Goal: Transaction & Acquisition: Subscribe to service/newsletter

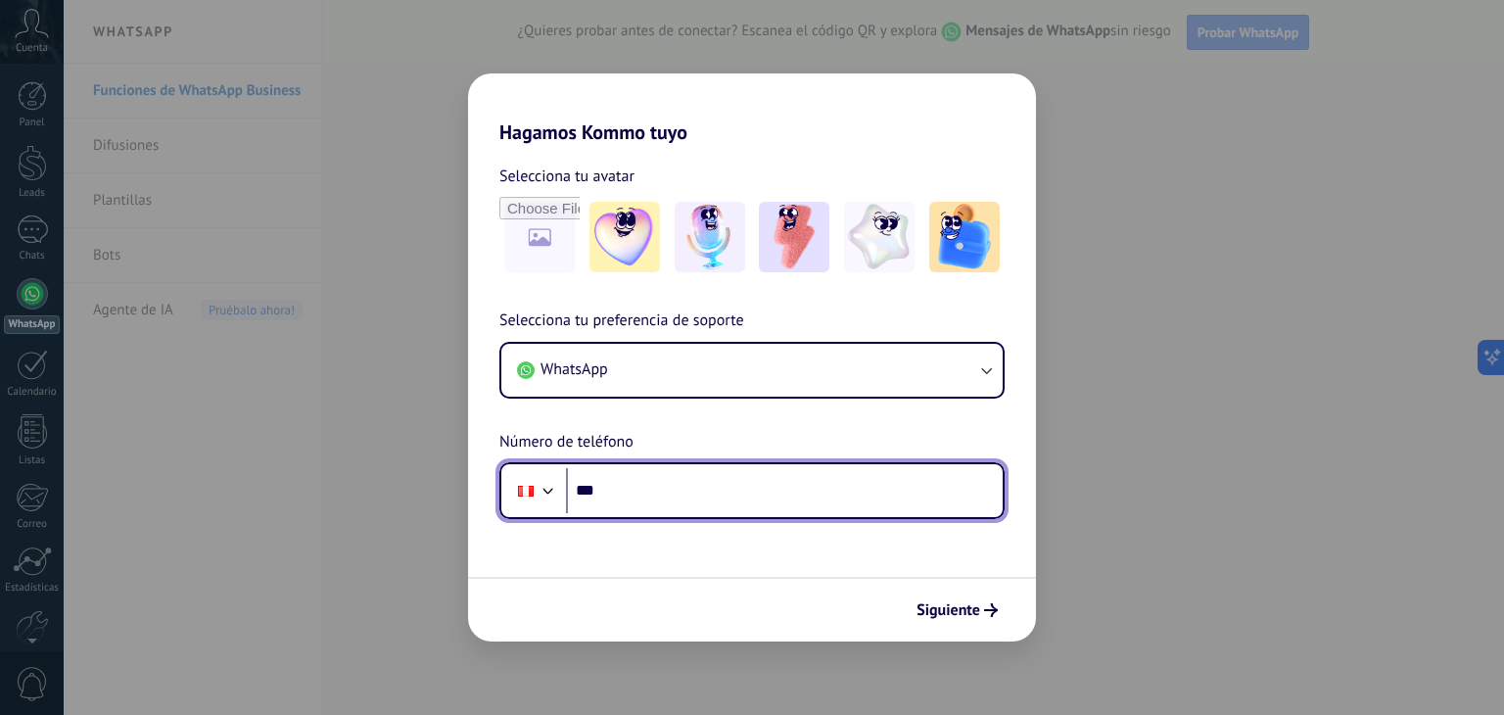
click at [626, 490] on input "***" at bounding box center [784, 490] width 437 height 45
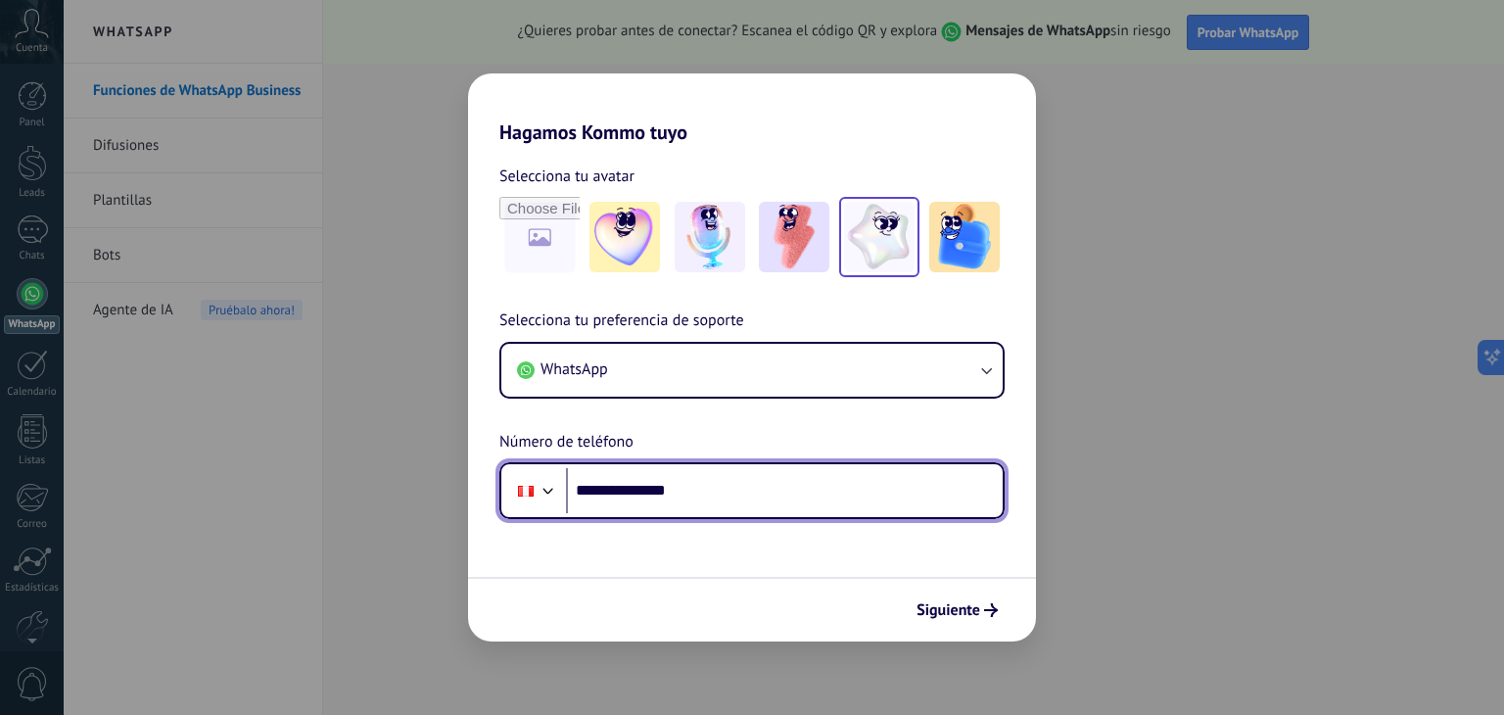
type input "**********"
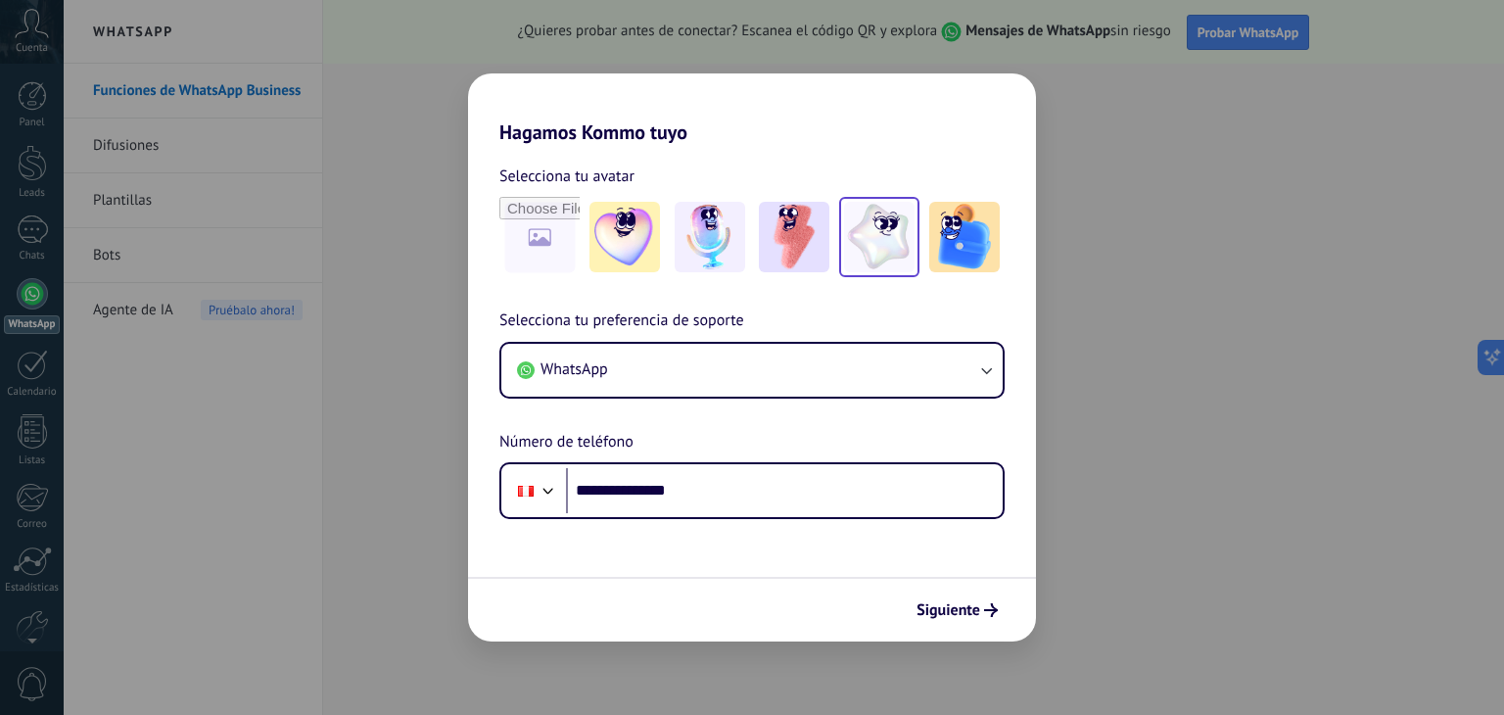
click at [853, 237] on img at bounding box center [879, 237] width 70 height 70
click at [944, 608] on span "Siguiente" at bounding box center [948, 610] width 64 height 14
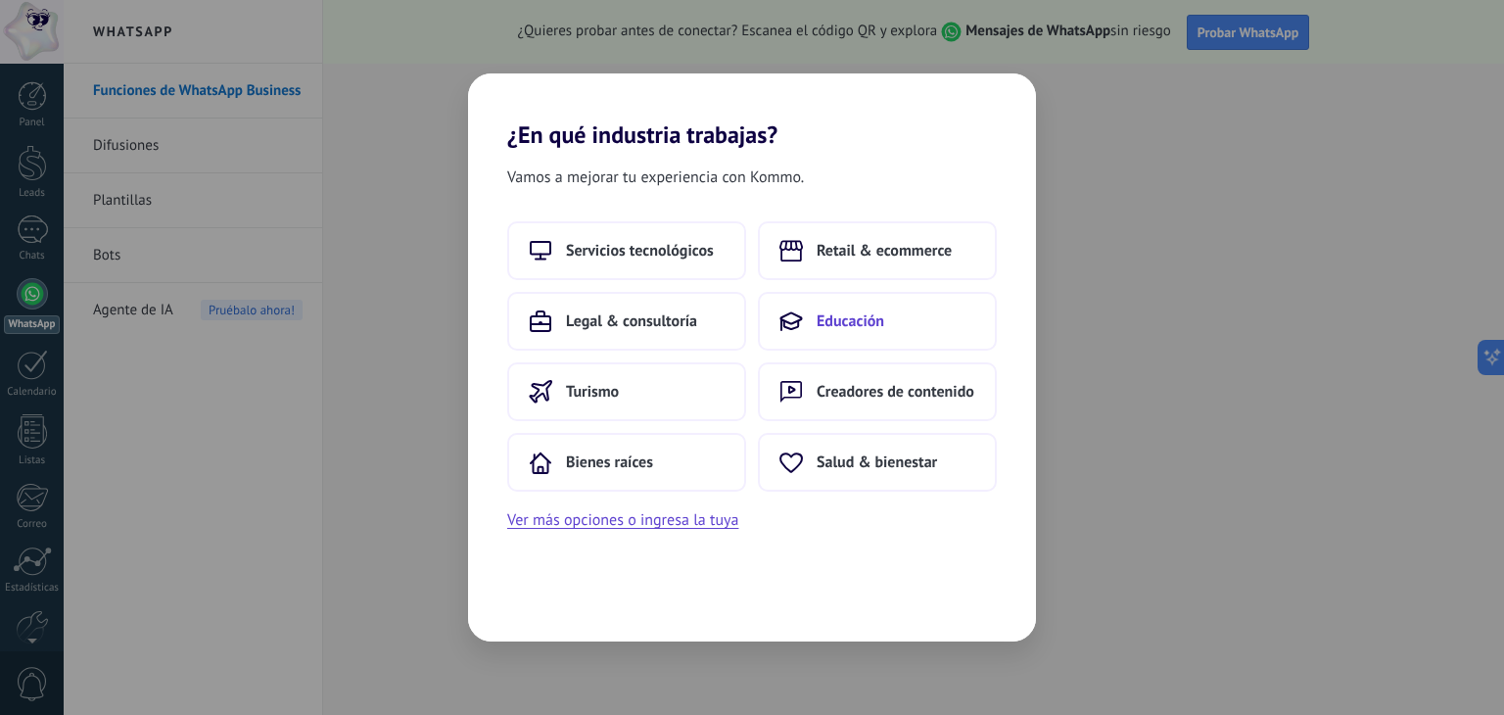
click at [854, 326] on span "Educación" at bounding box center [850, 321] width 68 height 20
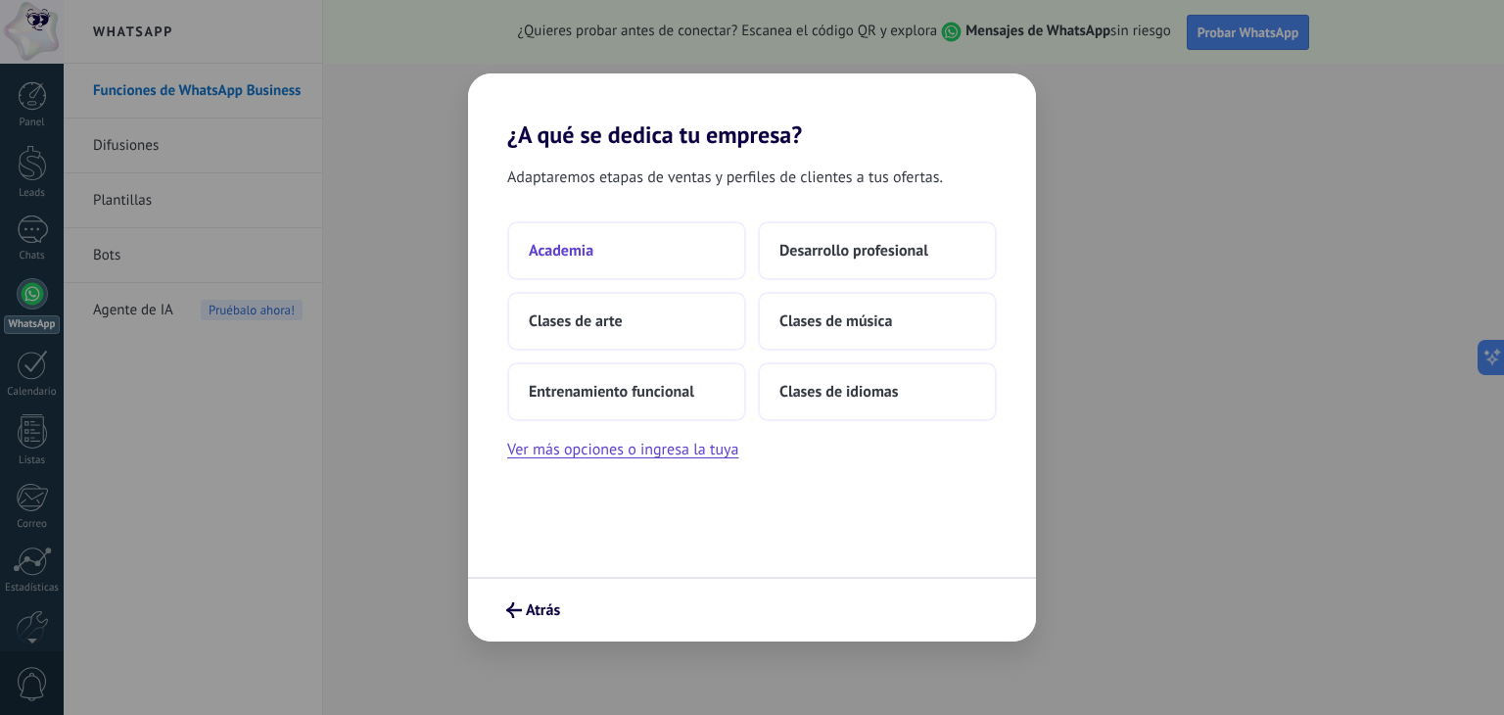
click at [600, 252] on button "Academia" at bounding box center [626, 250] width 239 height 59
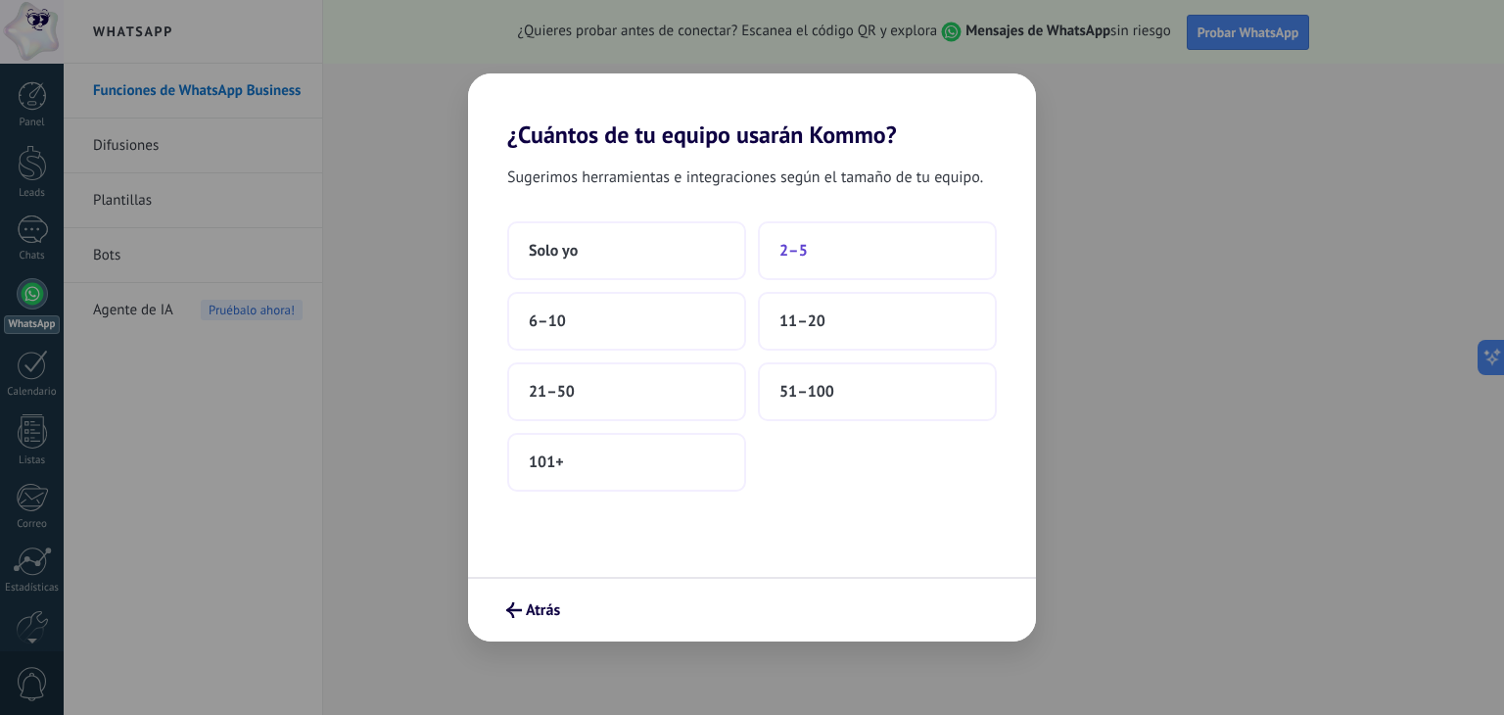
click at [873, 264] on button "2–5" at bounding box center [877, 250] width 239 height 59
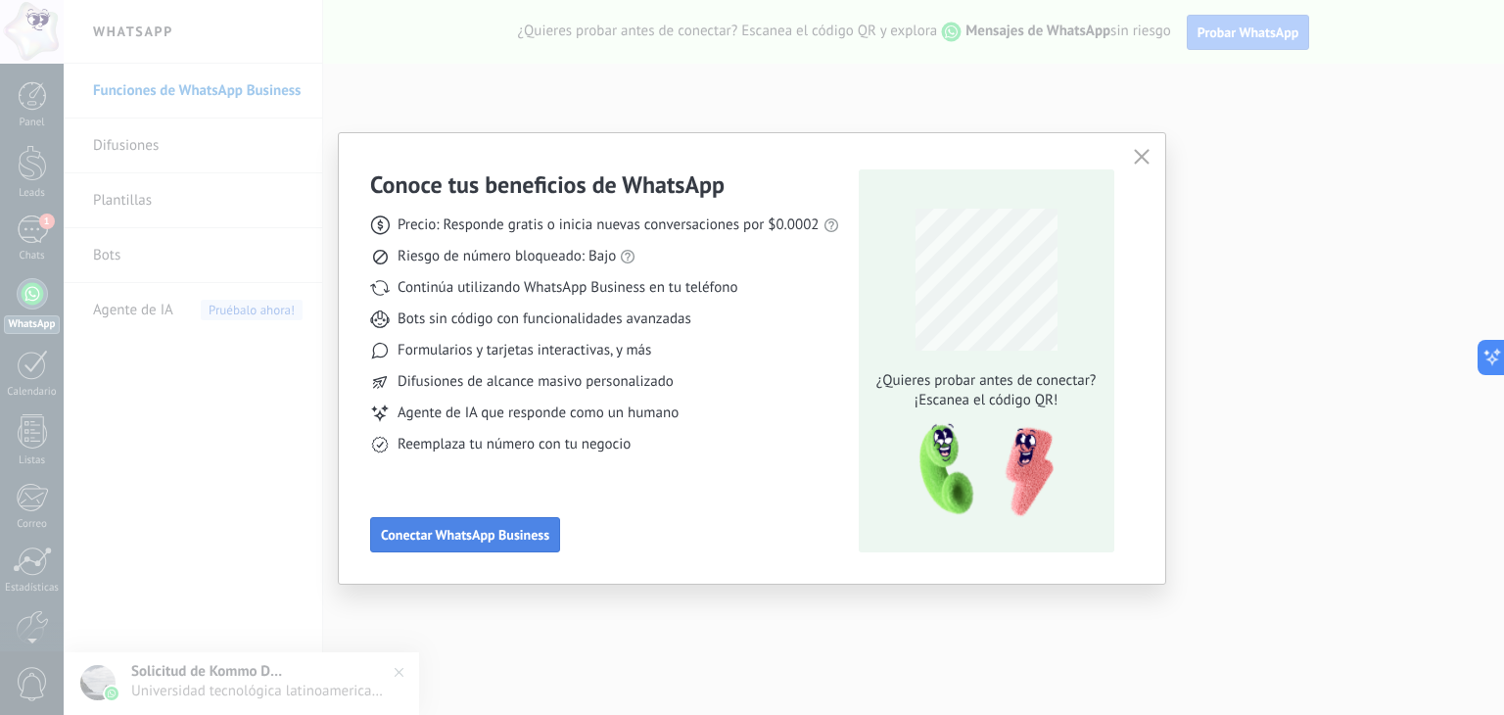
click at [493, 522] on button "Conectar WhatsApp Business" at bounding box center [465, 534] width 190 height 35
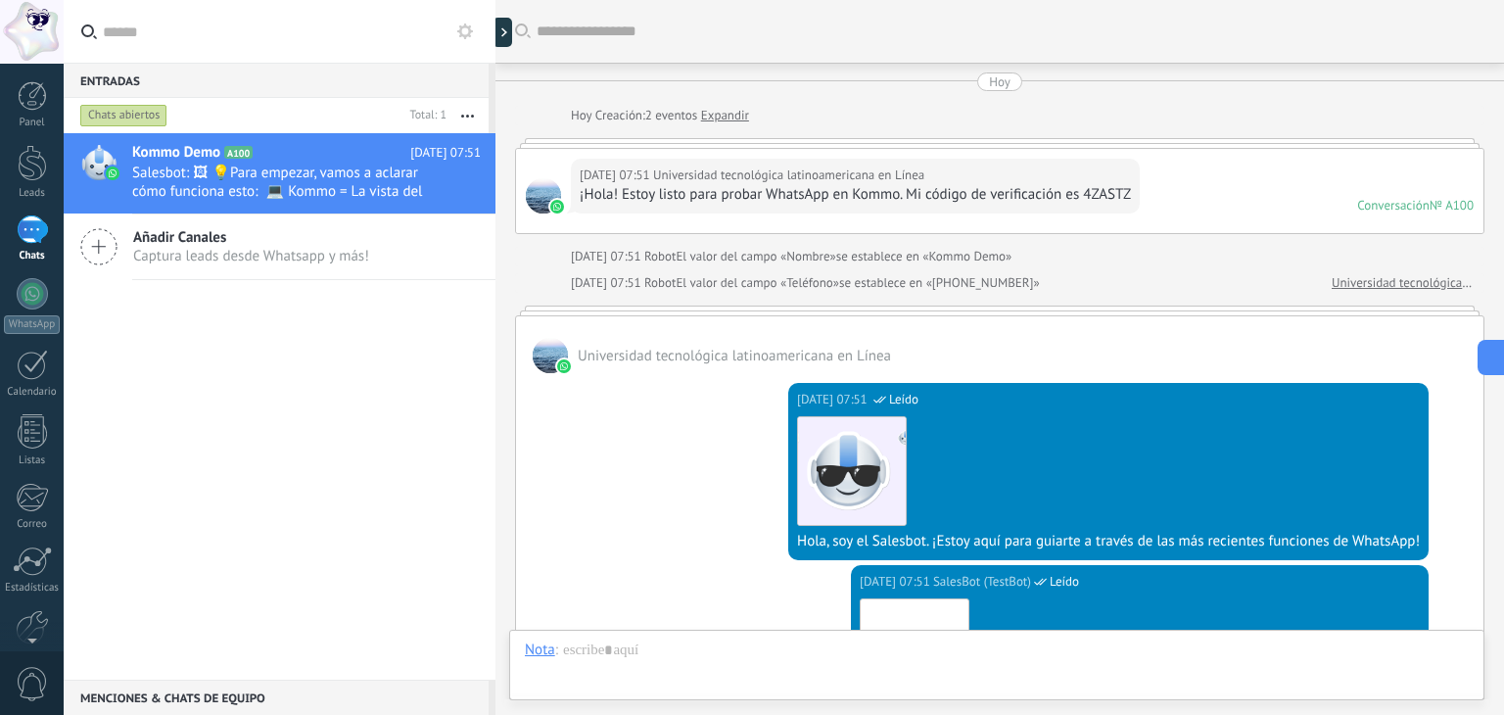
scroll to position [580, 0]
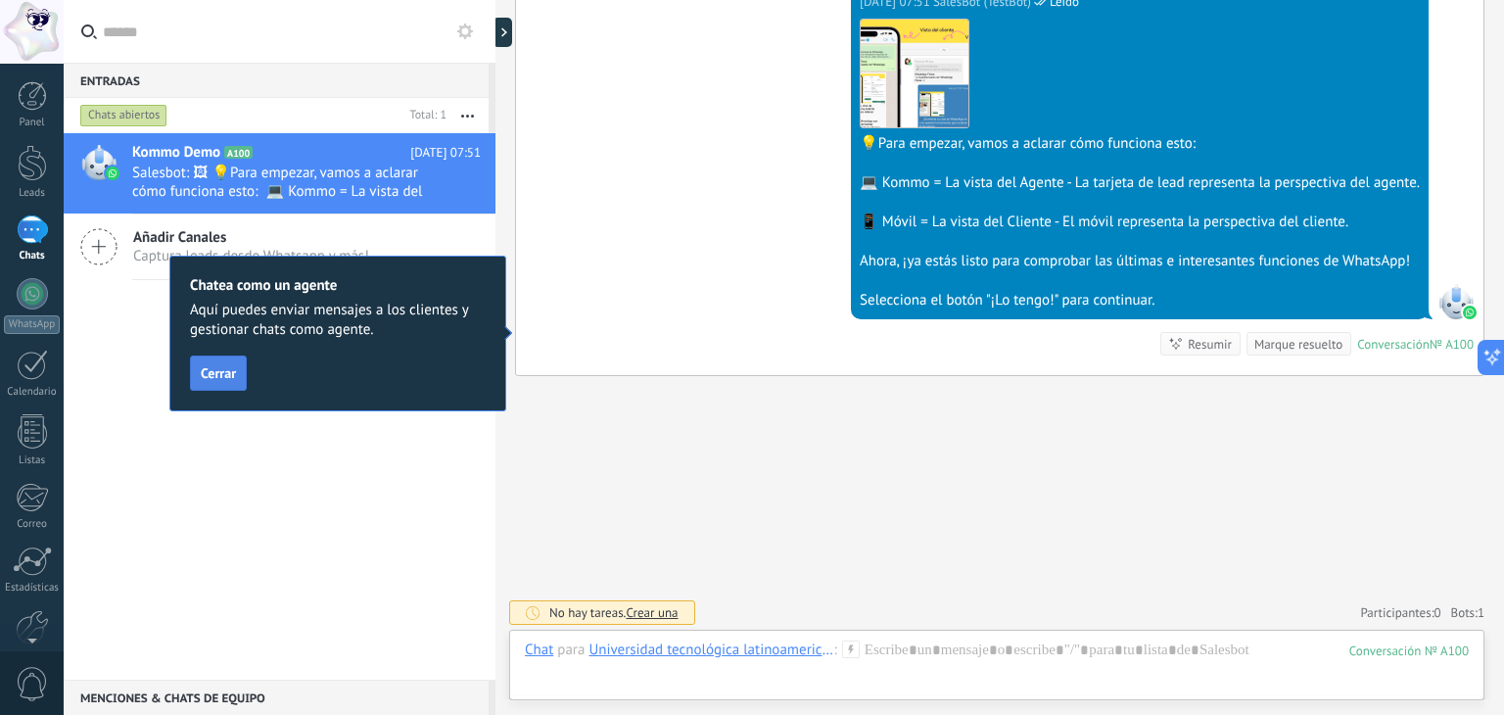
click at [229, 378] on span "Cerrar" at bounding box center [218, 373] width 35 height 14
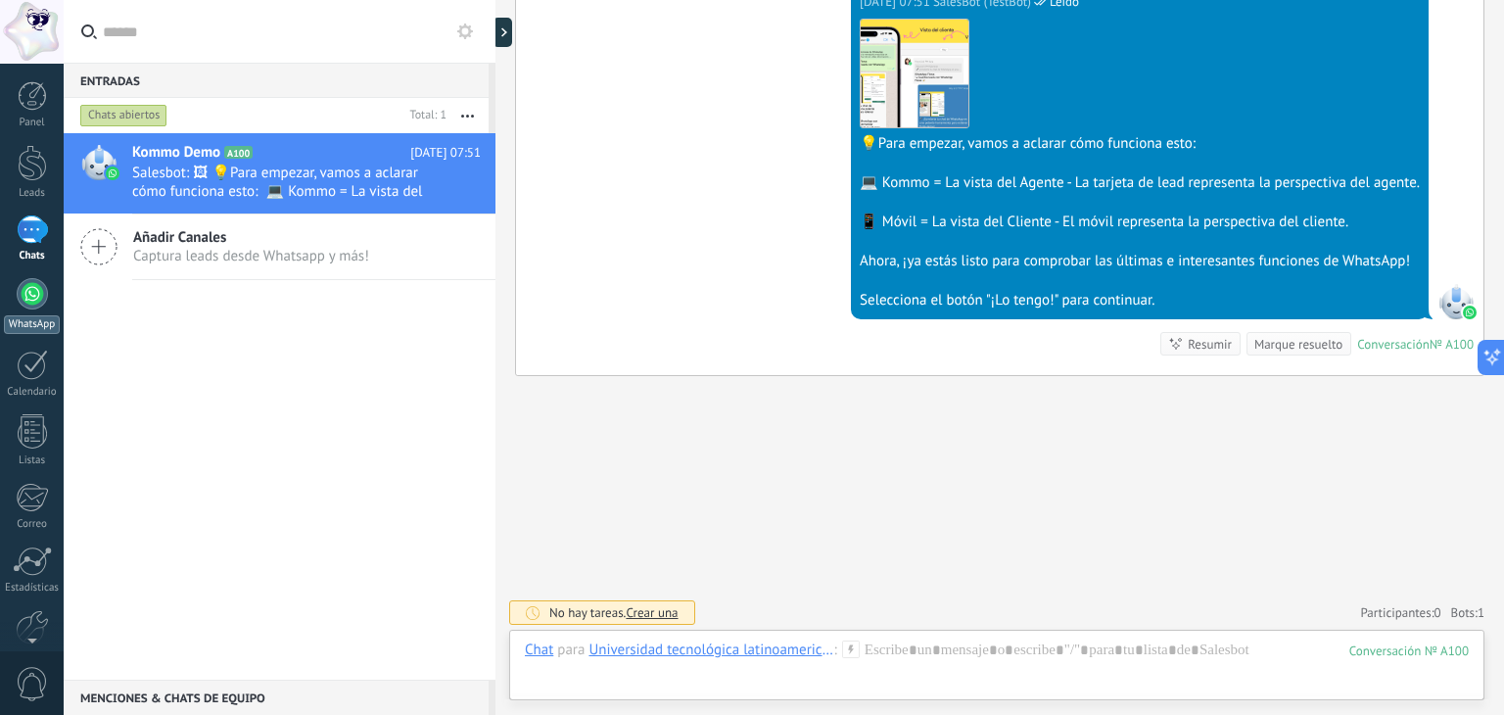
click at [33, 296] on div at bounding box center [32, 293] width 31 height 31
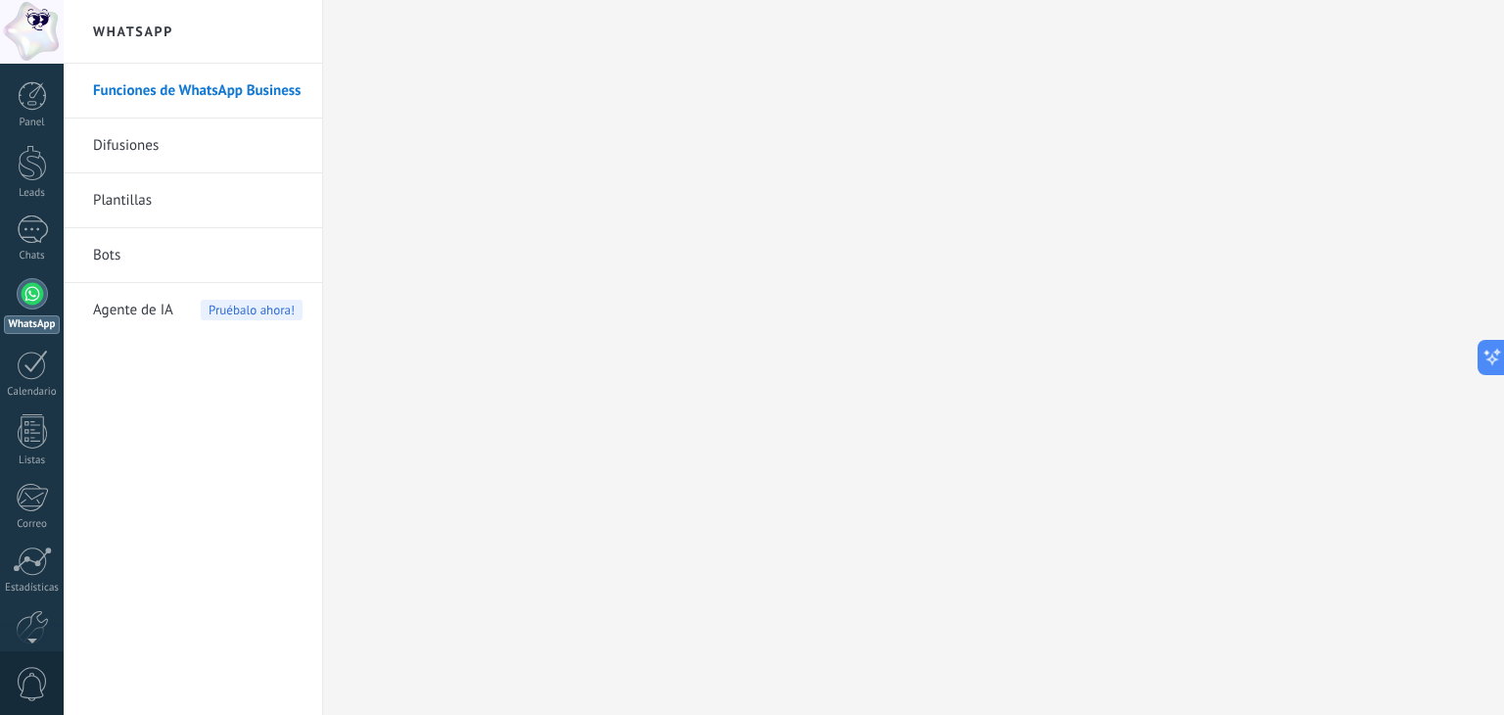
click at [167, 197] on link "Plantillas" at bounding box center [197, 200] width 209 height 55
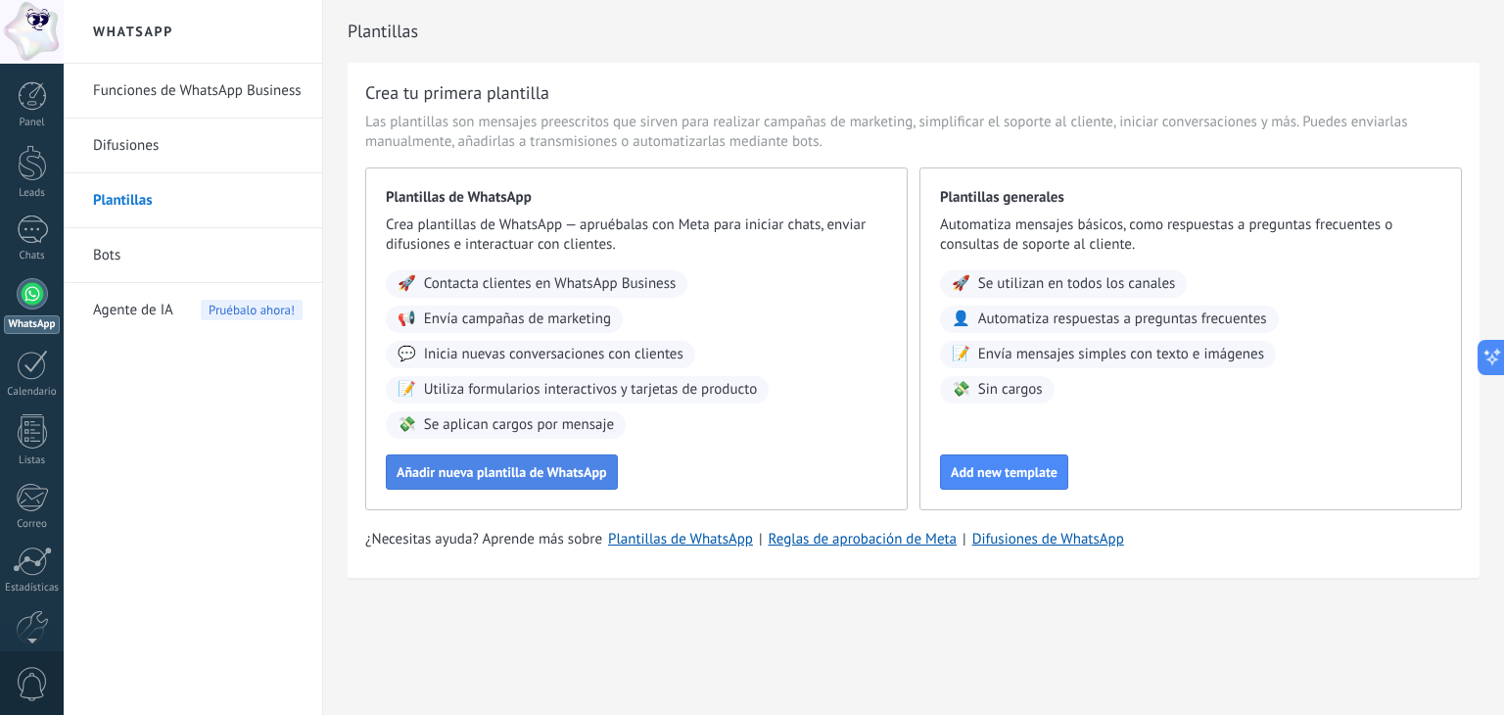
click at [548, 483] on button "Añadir nueva plantilla de WhatsApp" at bounding box center [502, 471] width 232 height 35
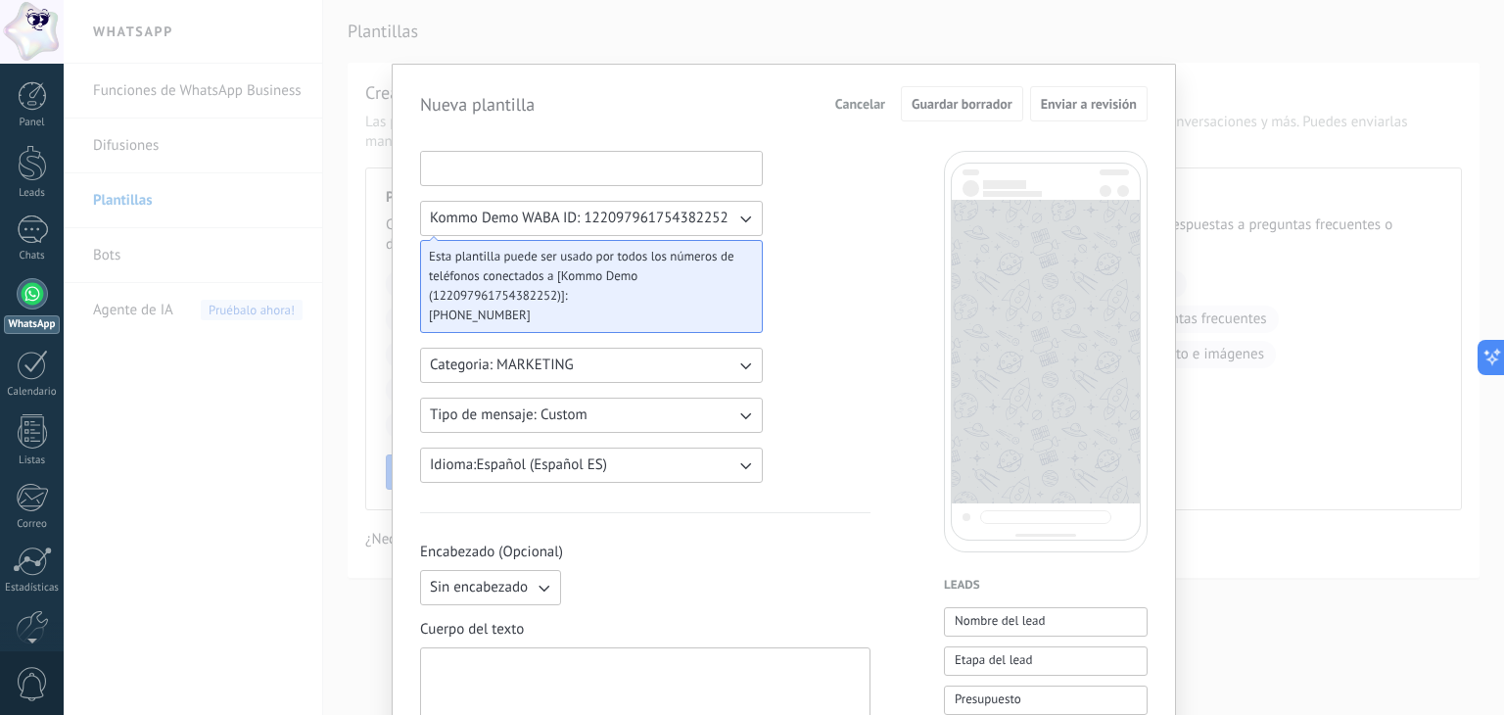
click at [517, 160] on input at bounding box center [591, 167] width 341 height 31
click at [1390, 229] on div "Nueva plantilla Cancelar Guardar borrador Enviar a revisión Kommo Demo WABA ID:…" at bounding box center [784, 357] width 1440 height 715
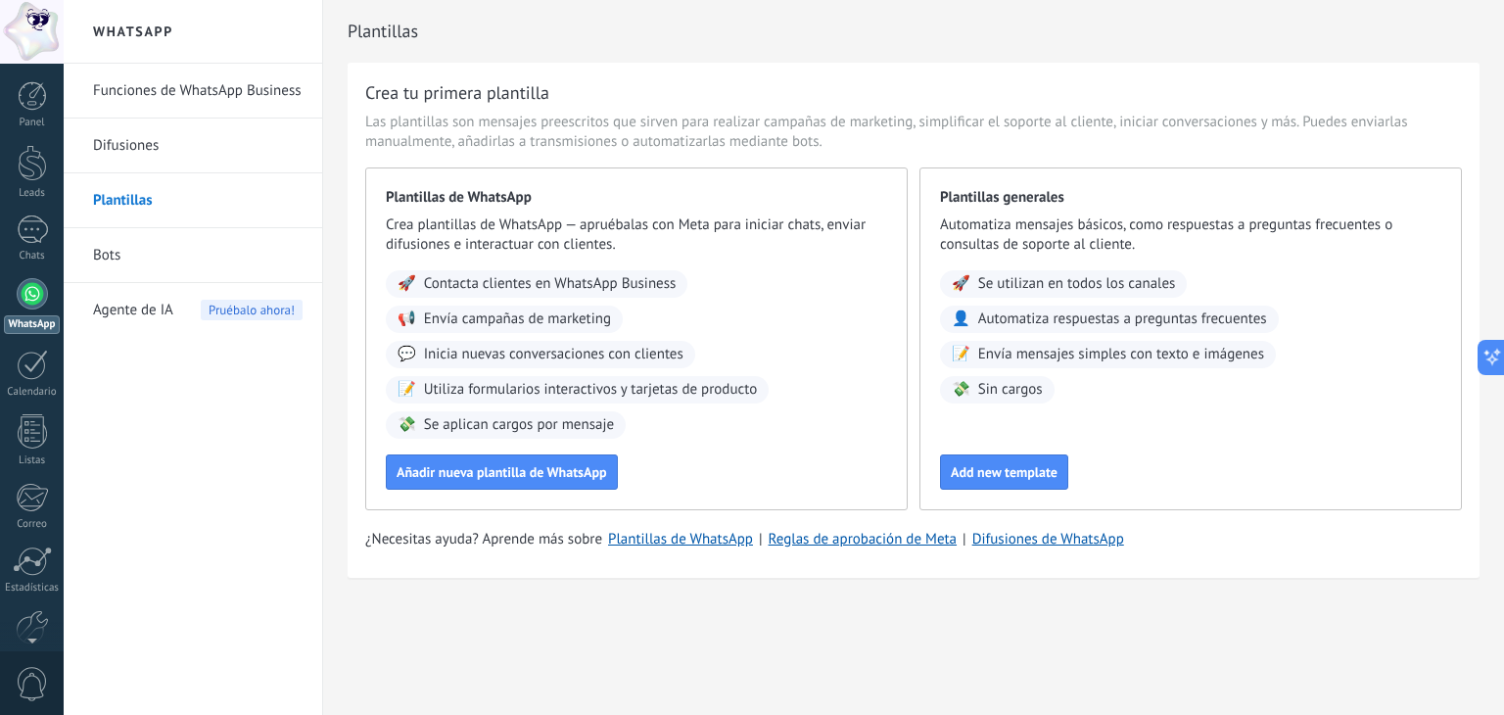
click at [145, 110] on link "Funciones de WhatsApp Business" at bounding box center [197, 91] width 209 height 55
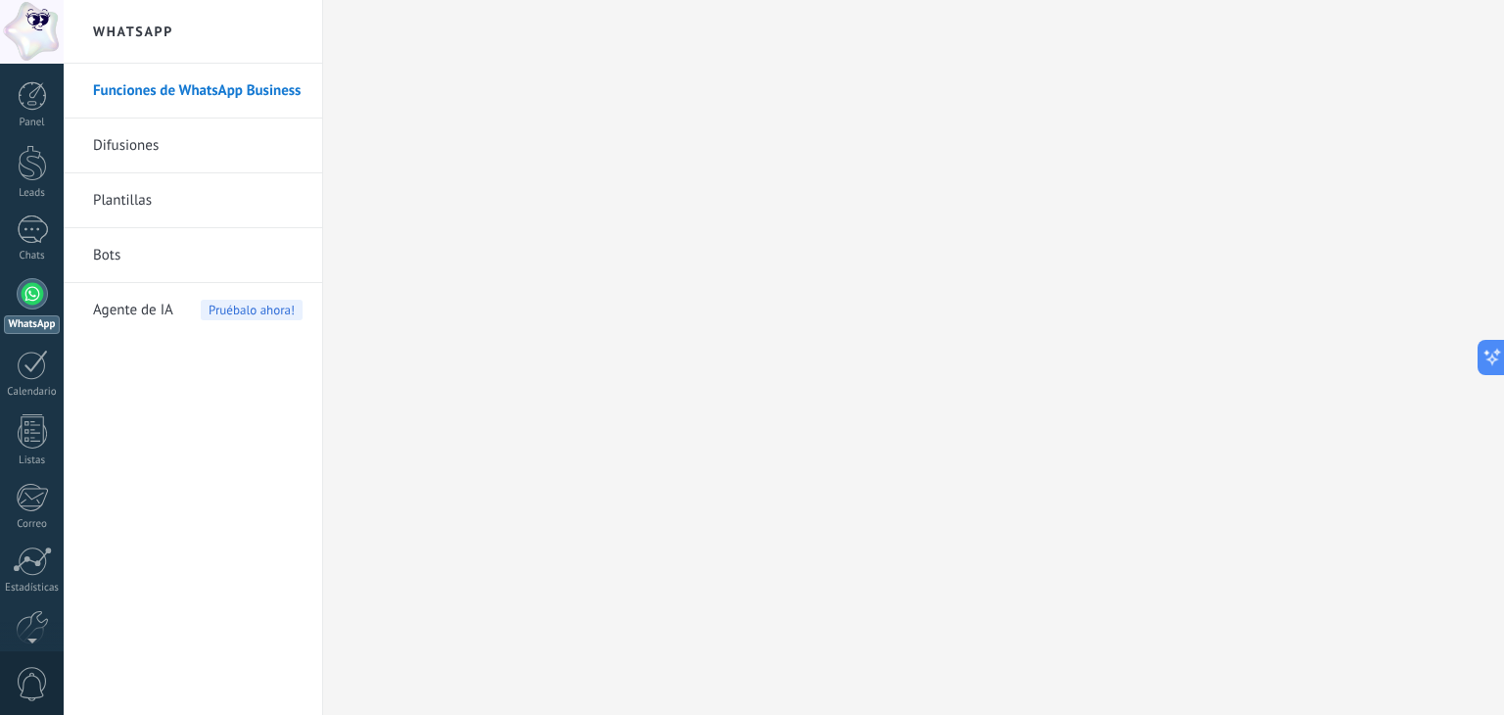
click at [10, 287] on link "WhatsApp" at bounding box center [32, 306] width 64 height 56
click at [26, 299] on div at bounding box center [32, 293] width 31 height 31
click at [23, 366] on div at bounding box center [32, 364] width 31 height 30
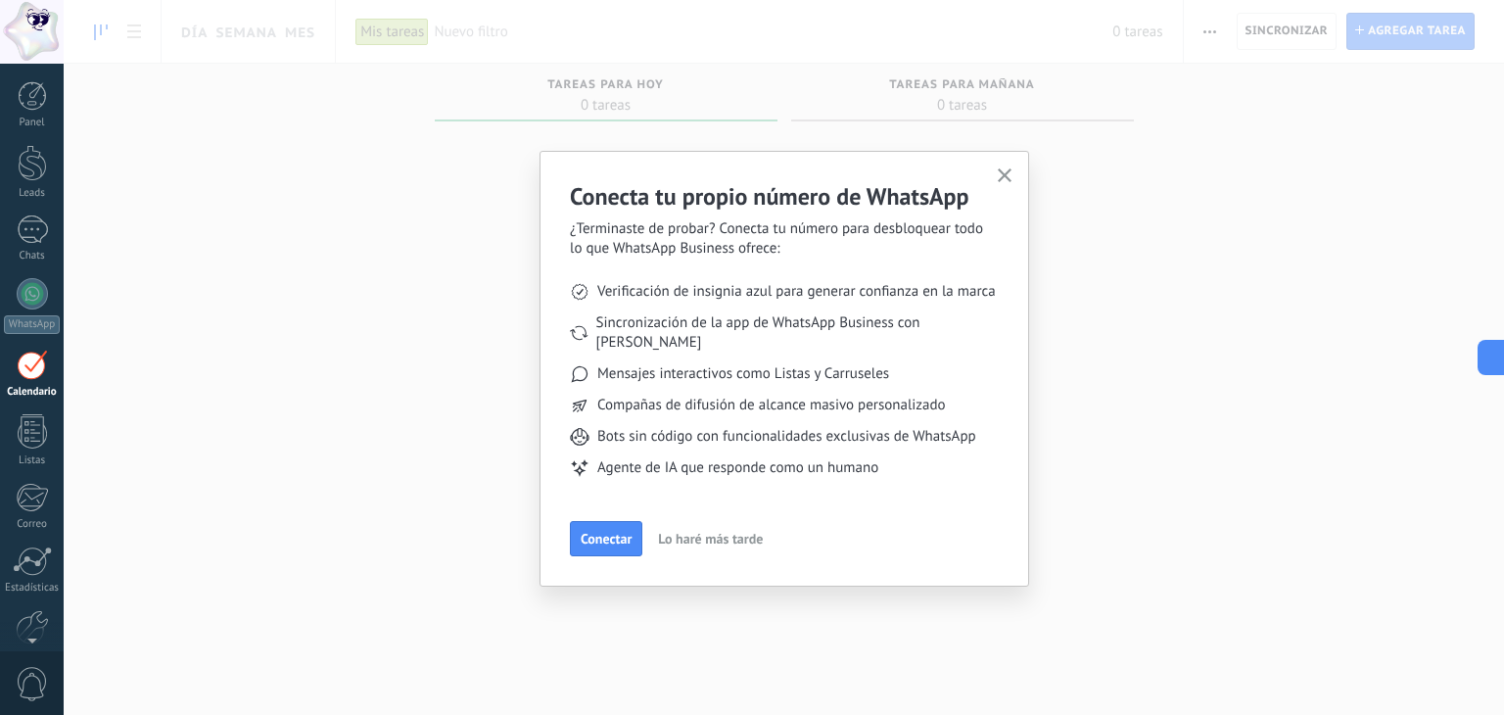
click at [1011, 169] on button "button" at bounding box center [1005, 176] width 24 height 26
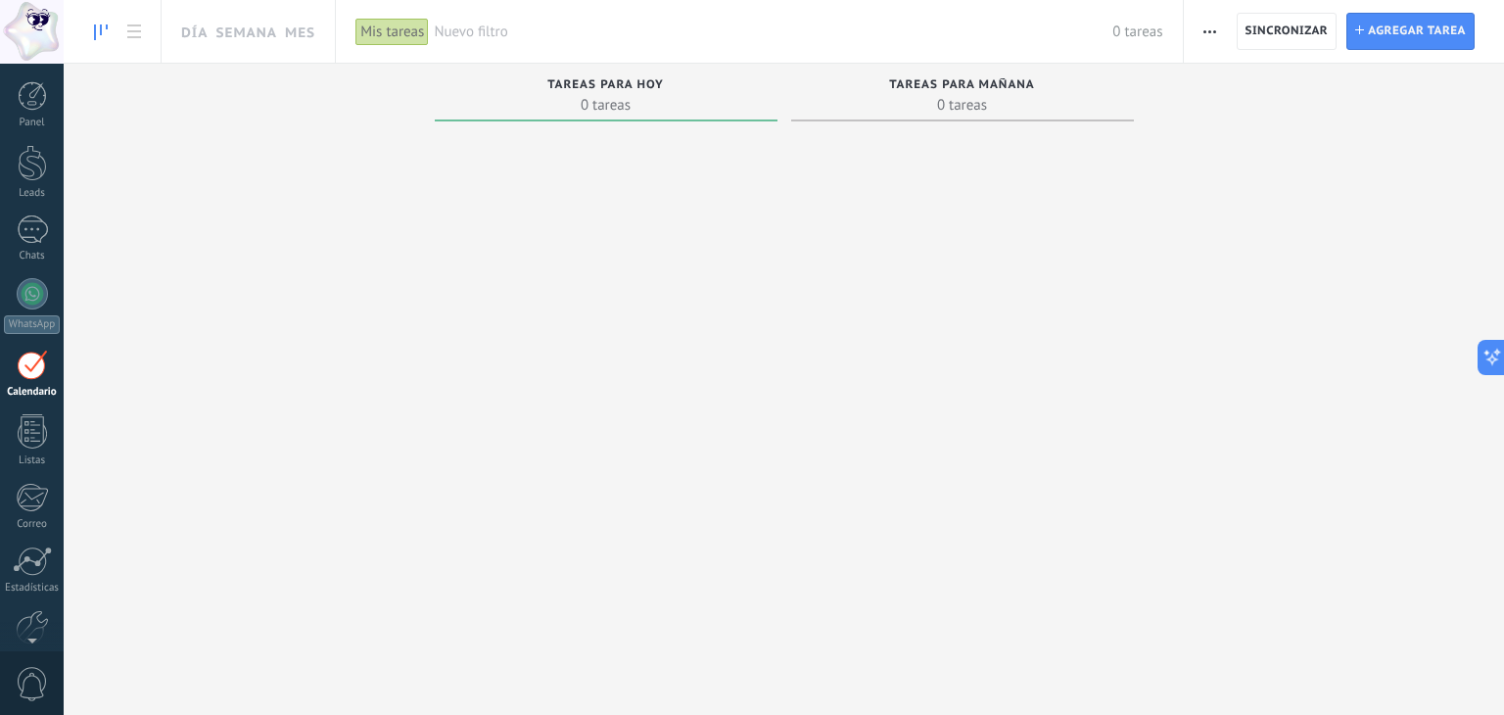
click at [946, 93] on div "Tareas para mañana" at bounding box center [962, 86] width 323 height 17
click at [955, 110] on span "0 tareas" at bounding box center [962, 105] width 323 height 20
click at [462, 23] on span "Nuevo filtro" at bounding box center [773, 32] width 678 height 19
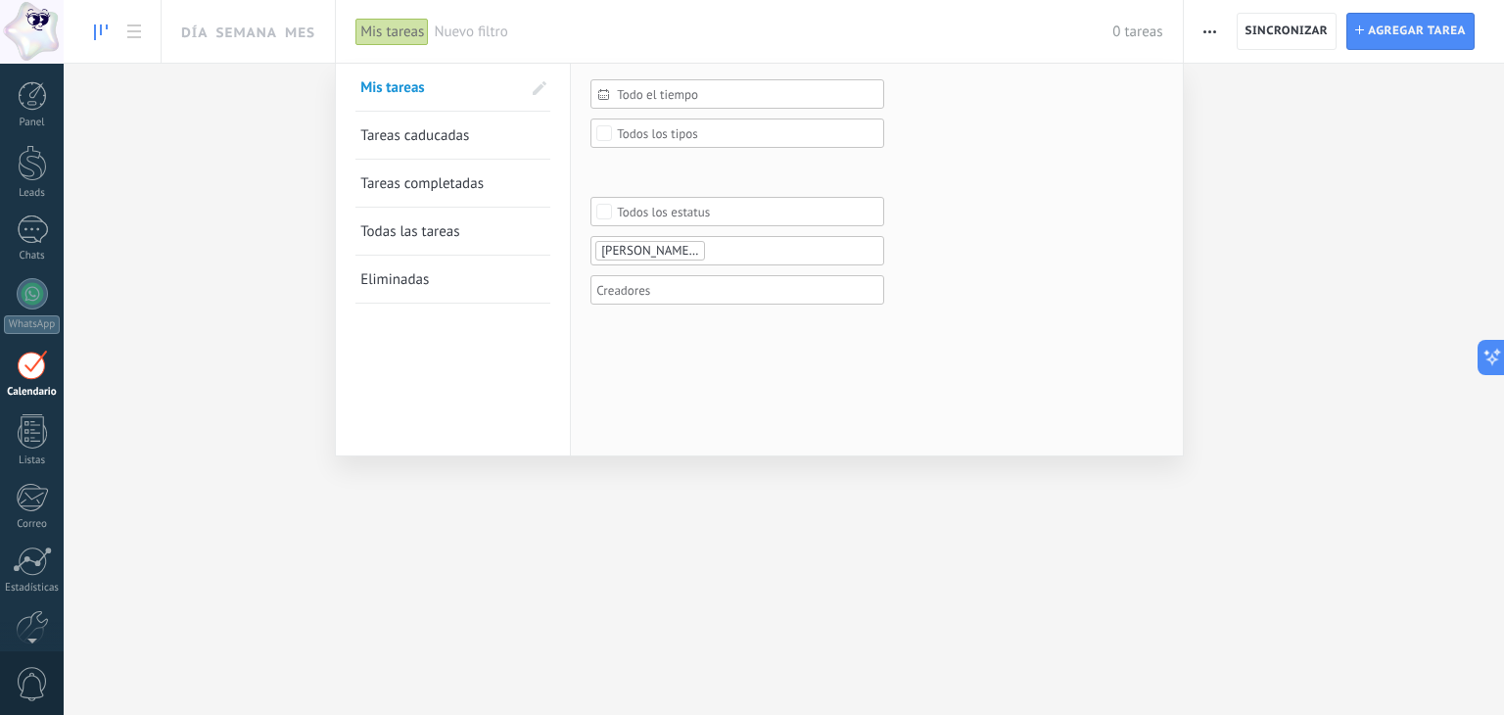
click at [268, 23] on div at bounding box center [752, 357] width 1504 height 715
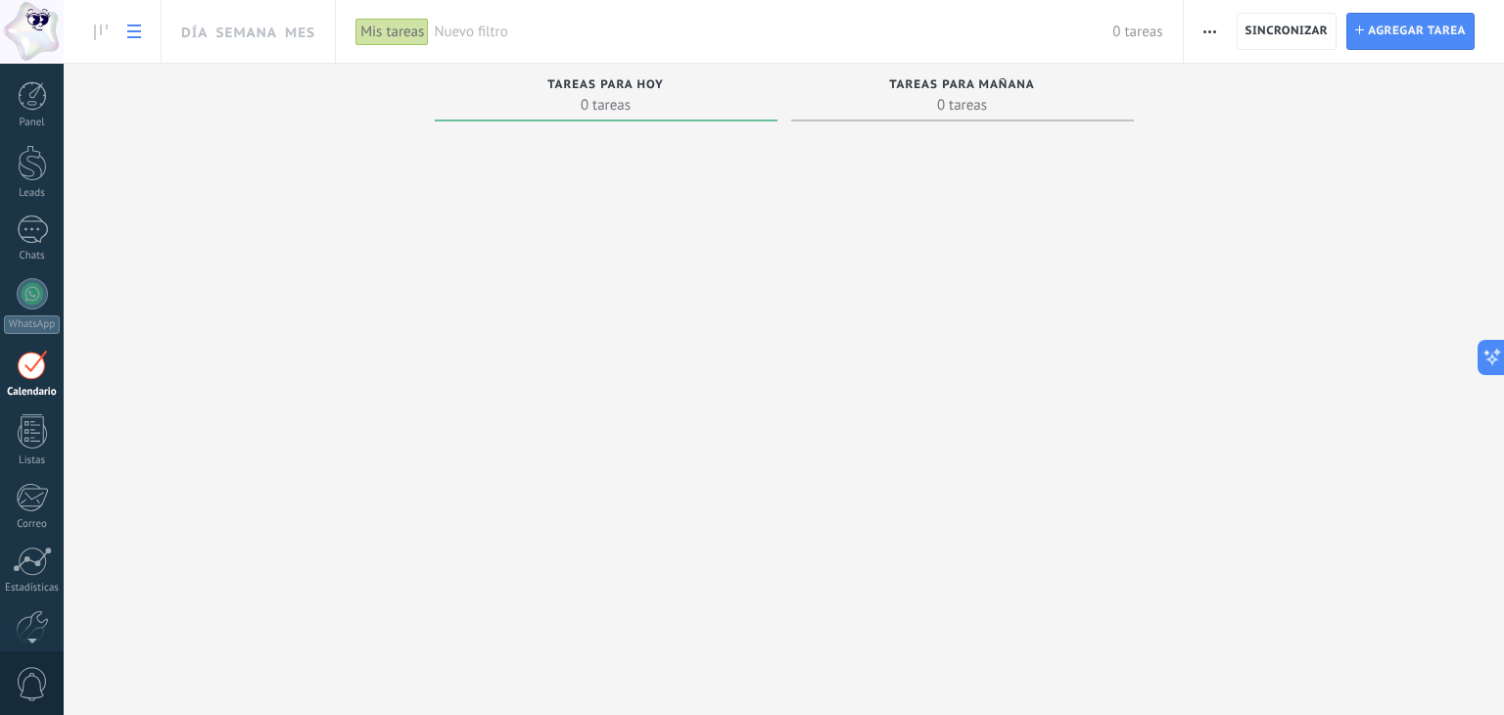
click at [127, 32] on icon at bounding box center [134, 31] width 14 height 14
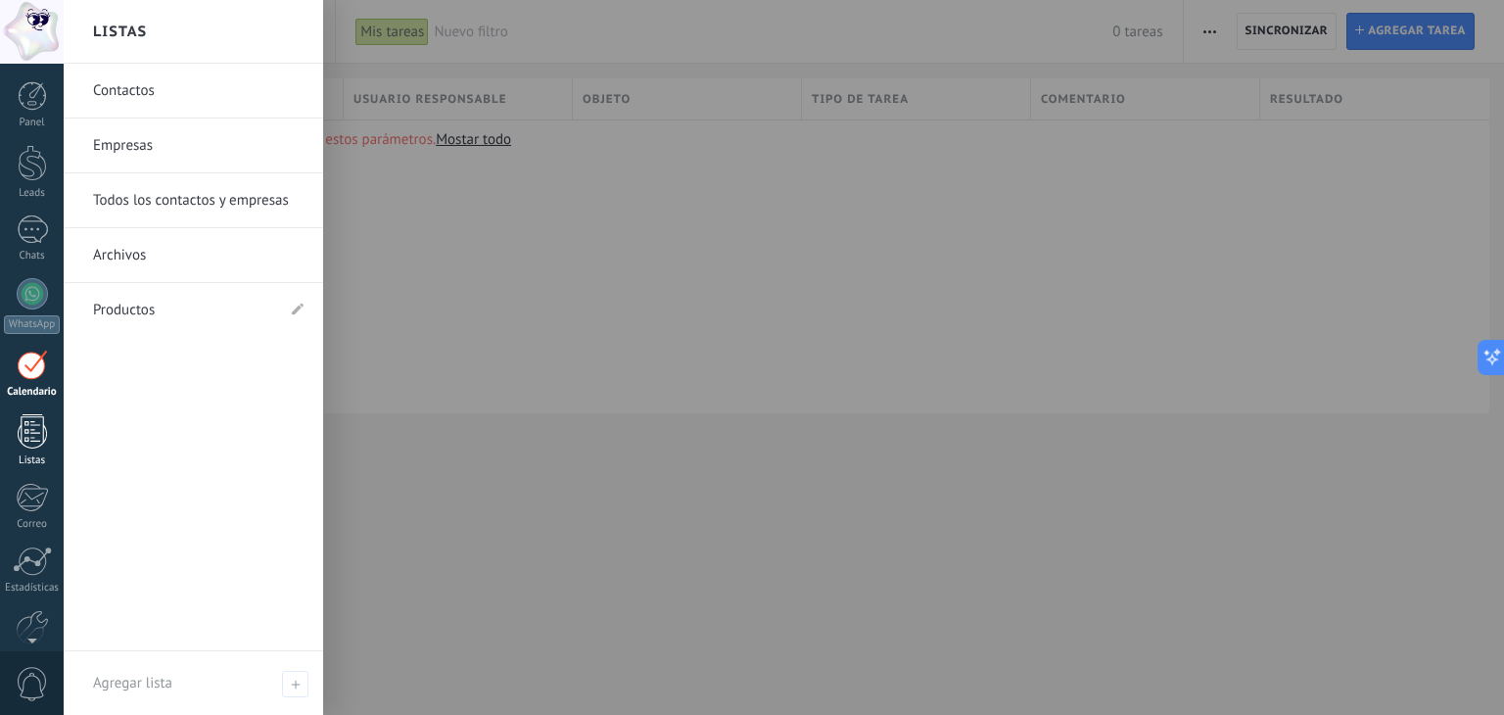
click at [18, 436] on div at bounding box center [32, 431] width 29 height 34
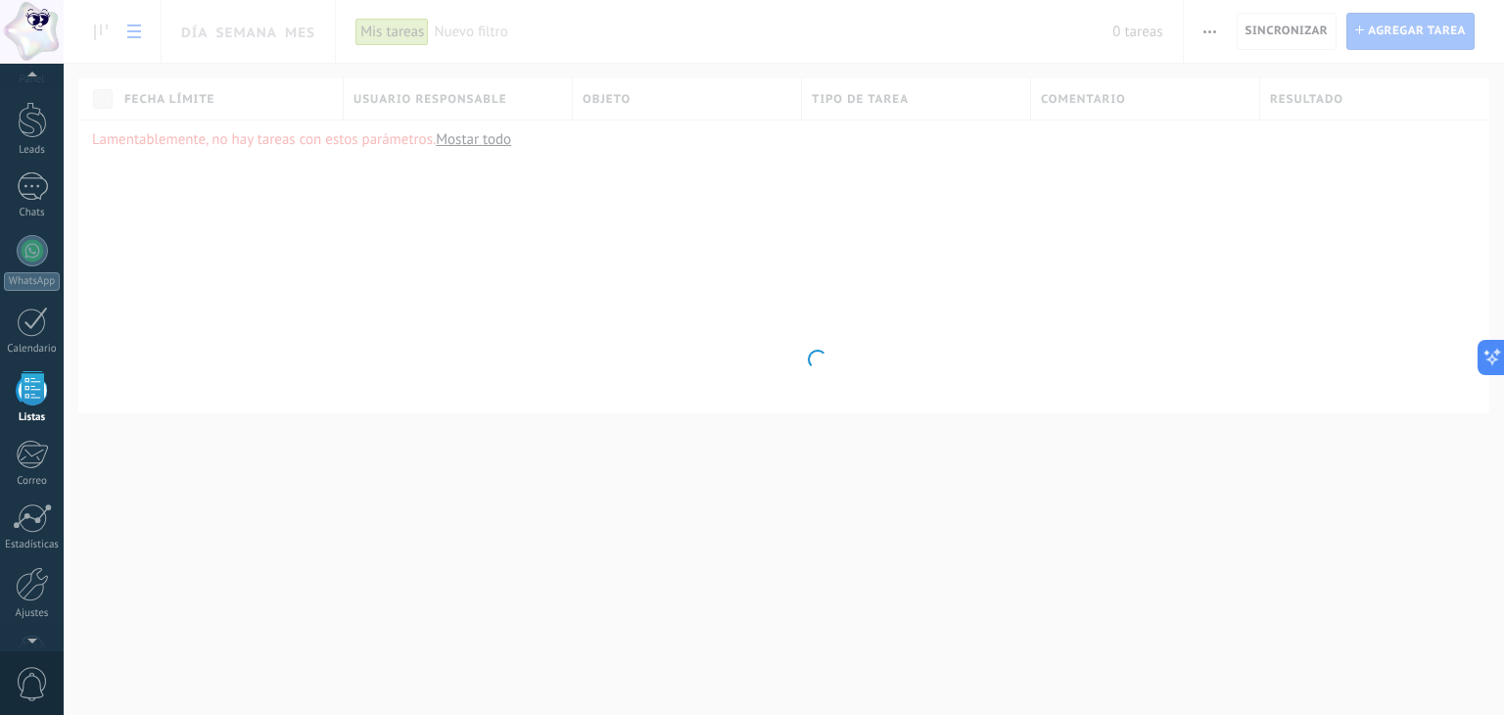
scroll to position [50, 0]
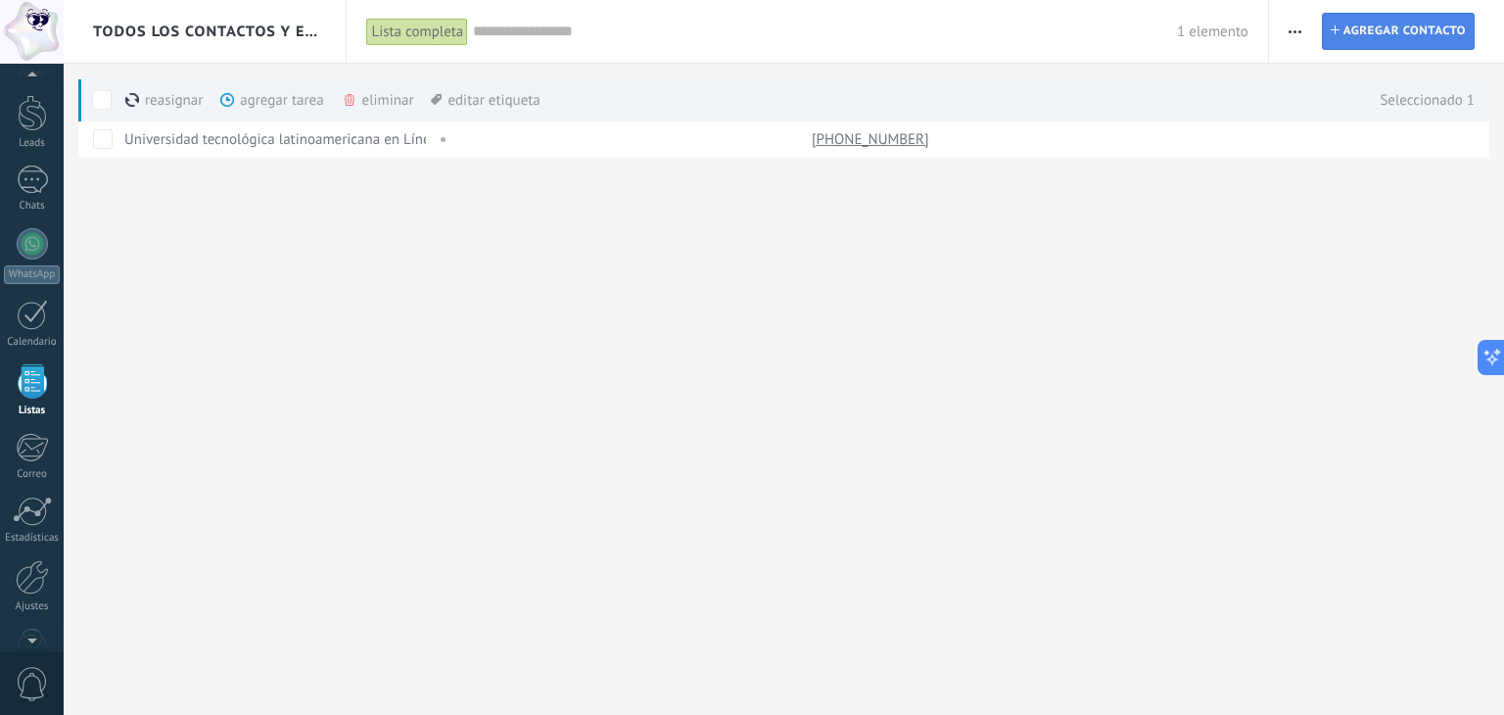
click at [1397, 35] on span "Agregar contacto" at bounding box center [1404, 31] width 122 height 35
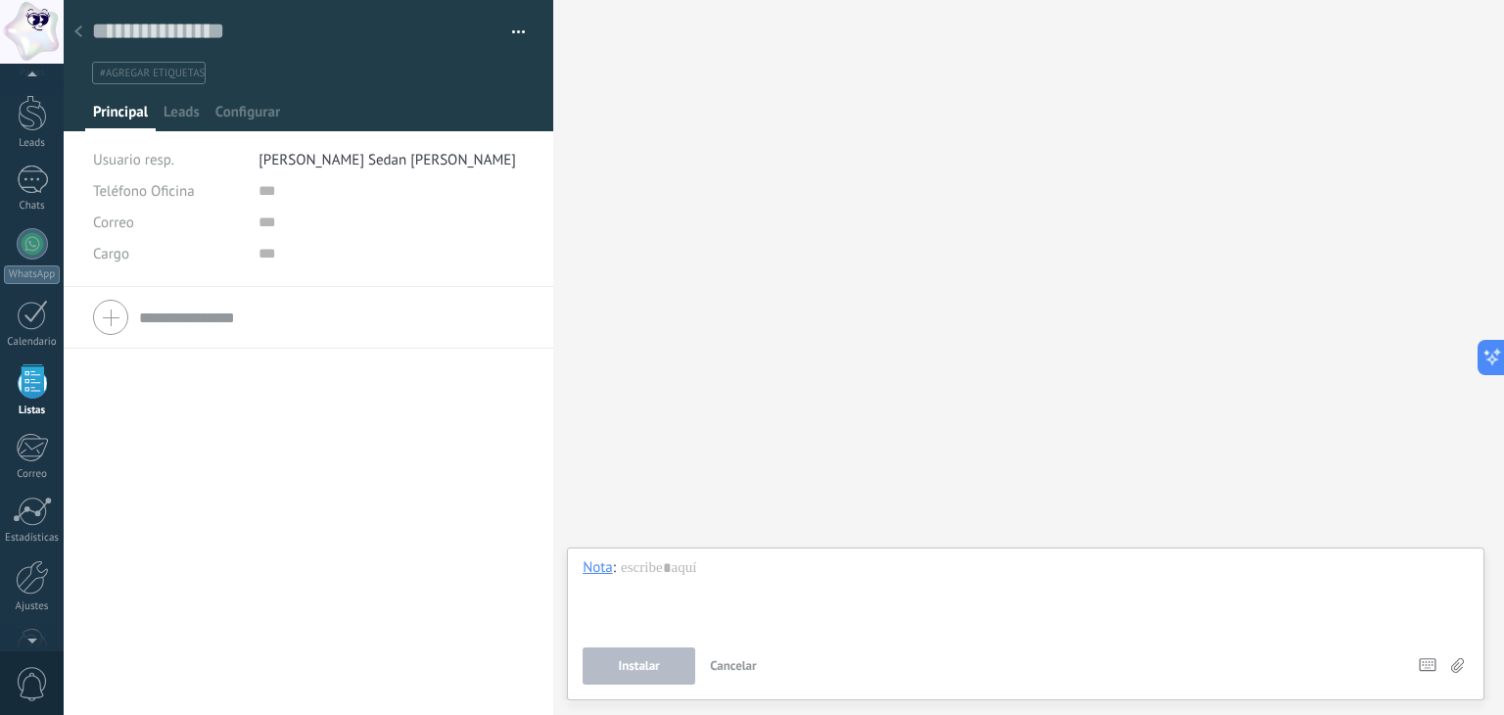
drag, startPoint x: 703, startPoint y: 340, endPoint x: 353, endPoint y: 209, distance: 373.3
click at [702, 338] on div "Buscar Carga más Participantes:" at bounding box center [1028, 357] width 951 height 715
click at [79, 21] on div at bounding box center [78, 33] width 27 height 38
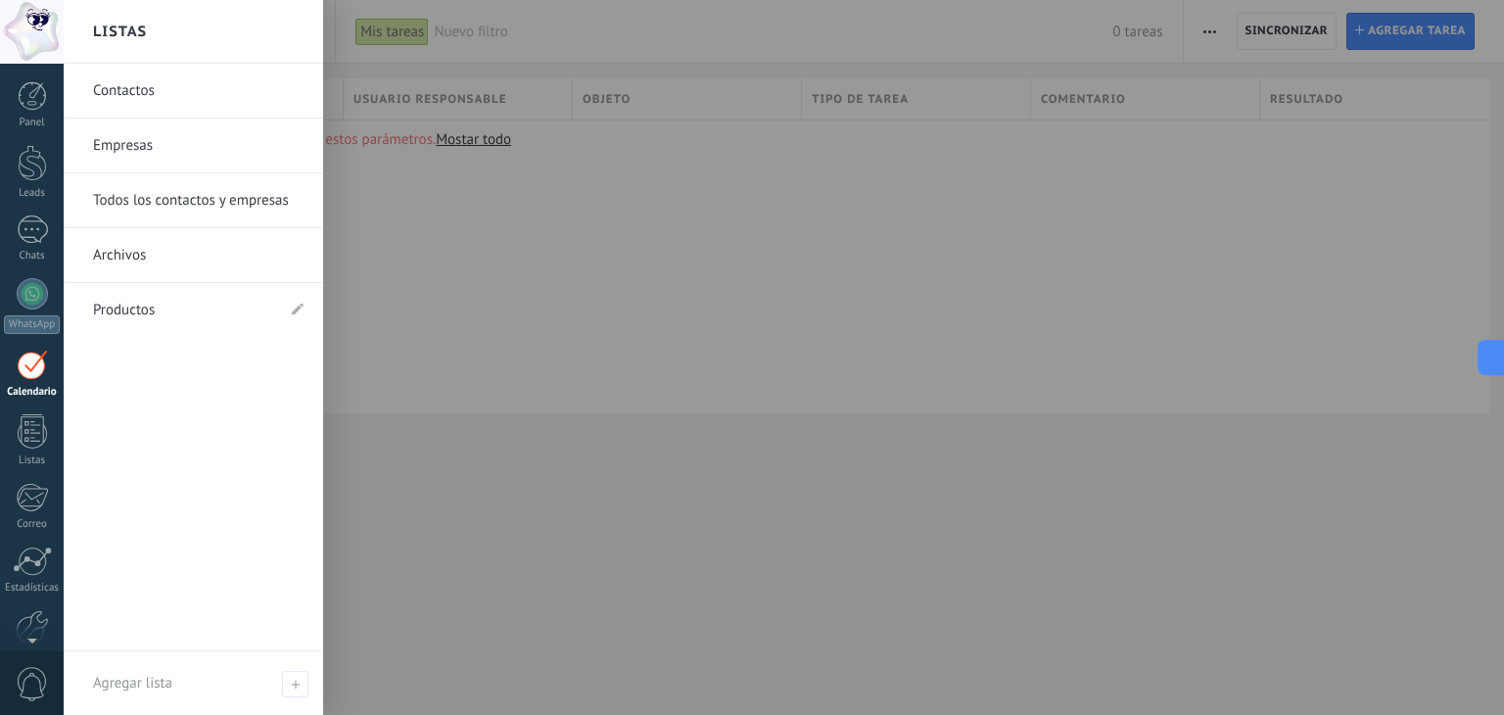
click at [180, 97] on link "Contactos" at bounding box center [198, 91] width 210 height 55
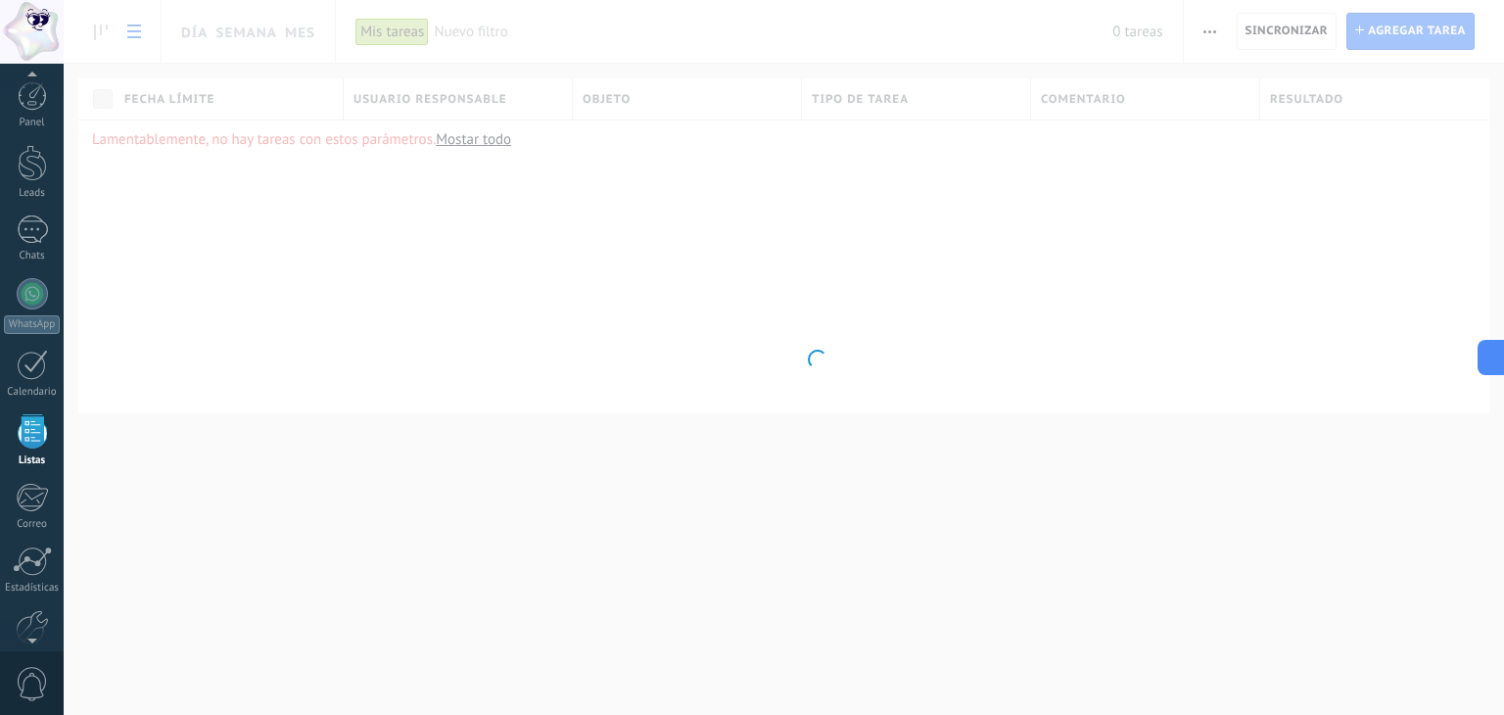
scroll to position [50, 0]
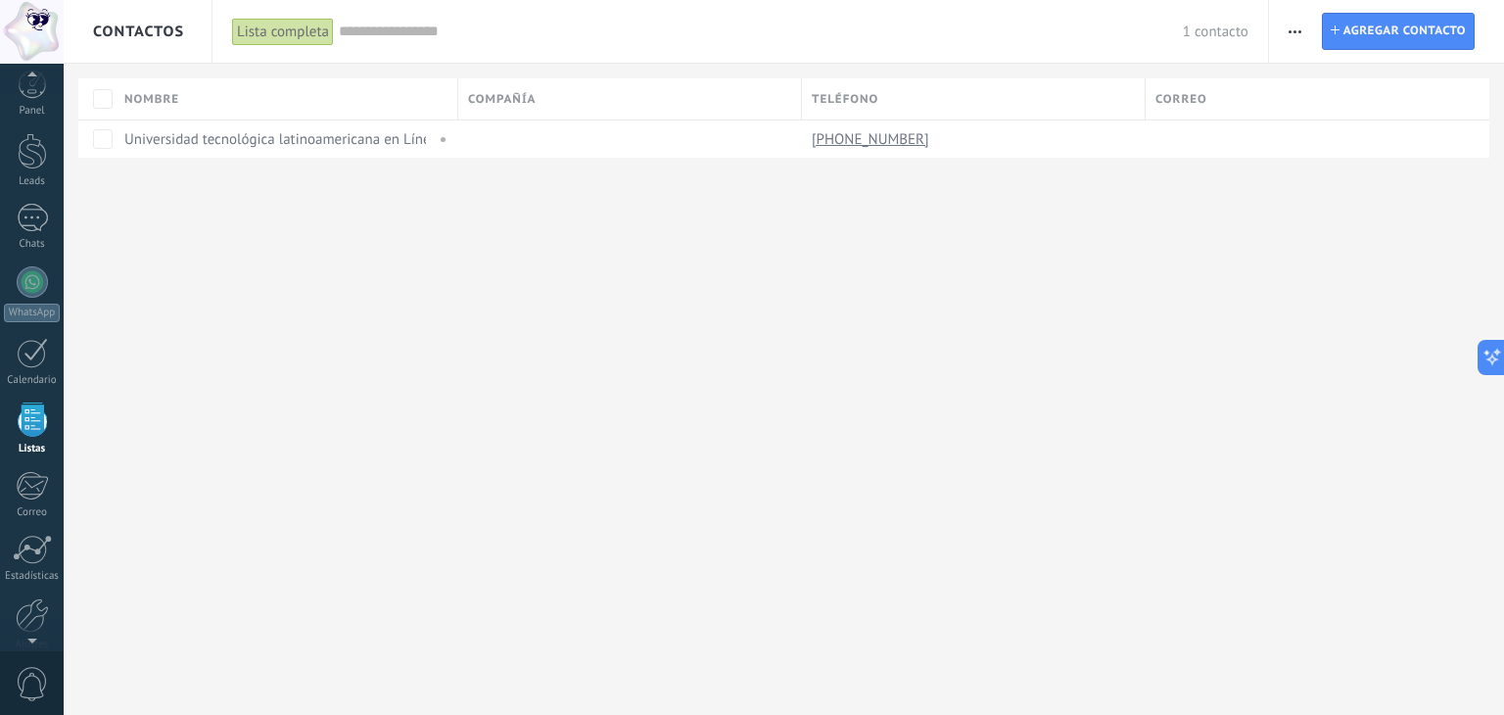
scroll to position [6, 0]
click at [31, 108] on link "Panel" at bounding box center [32, 99] width 64 height 48
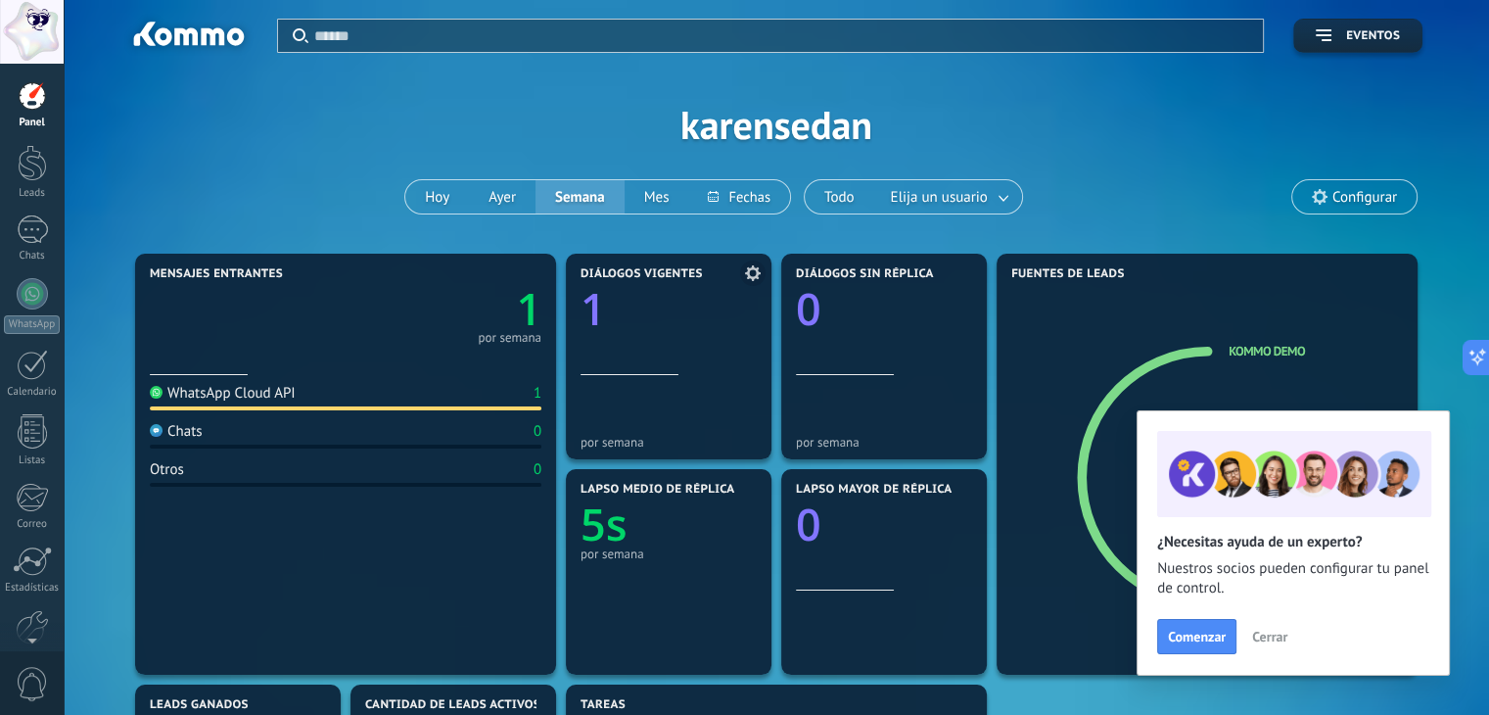
scroll to position [196, 0]
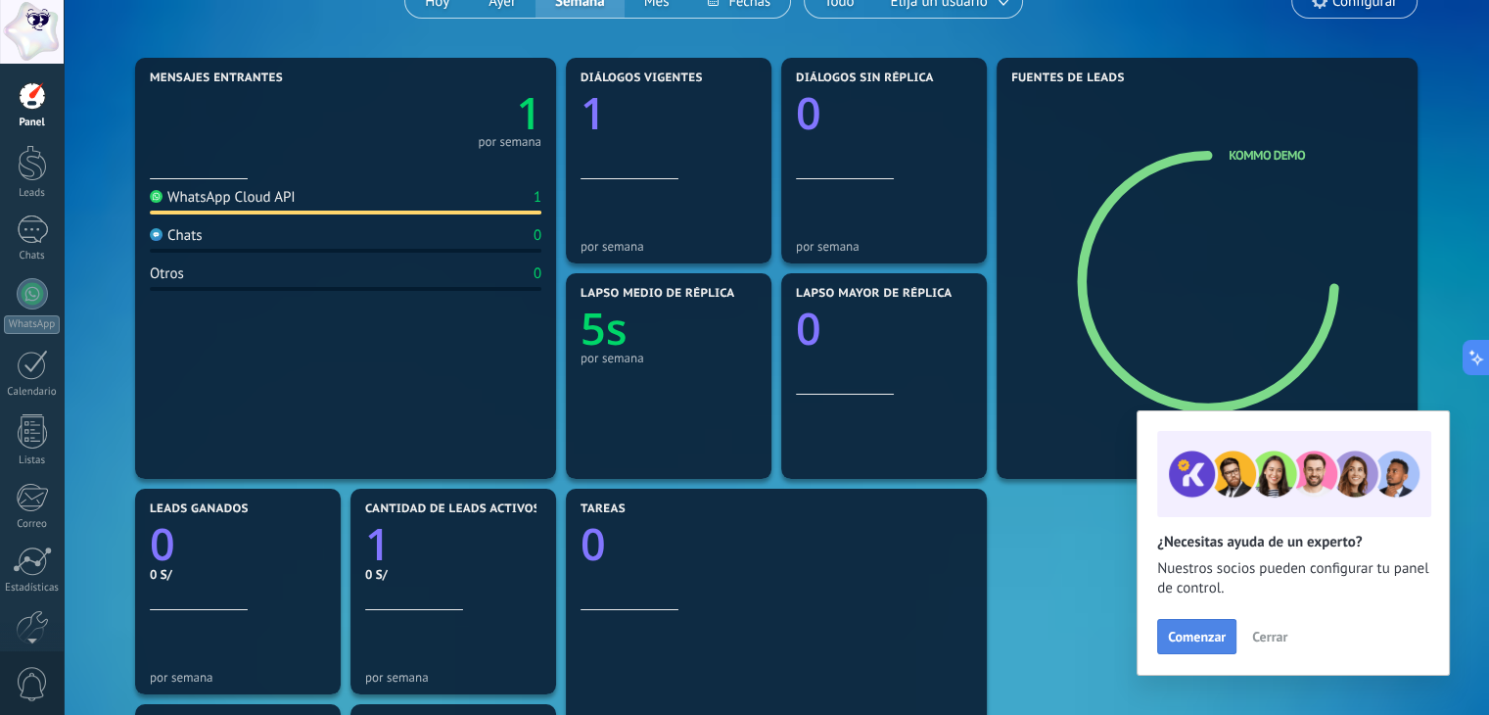
click at [1213, 639] on span "Comenzar" at bounding box center [1197, 636] width 58 height 14
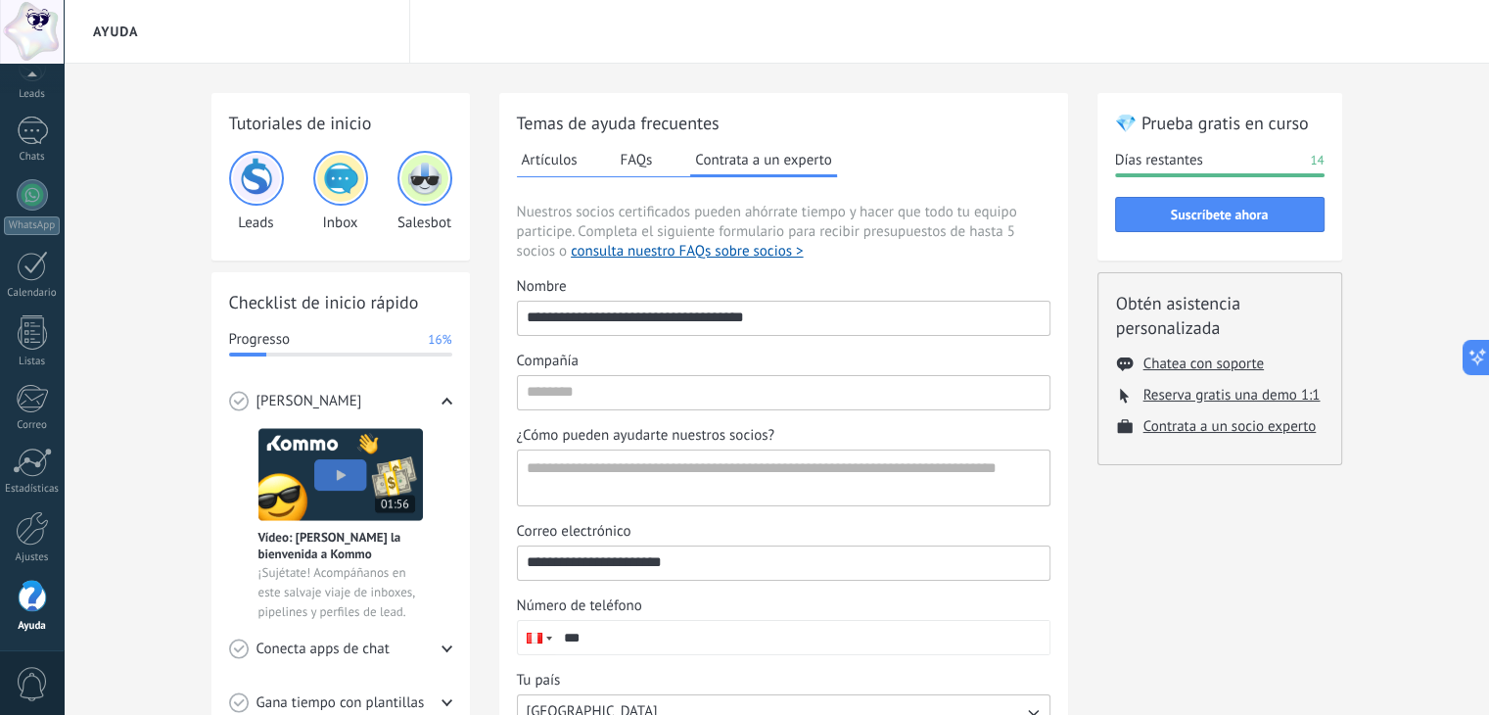
click at [341, 192] on img at bounding box center [340, 178] width 47 height 47
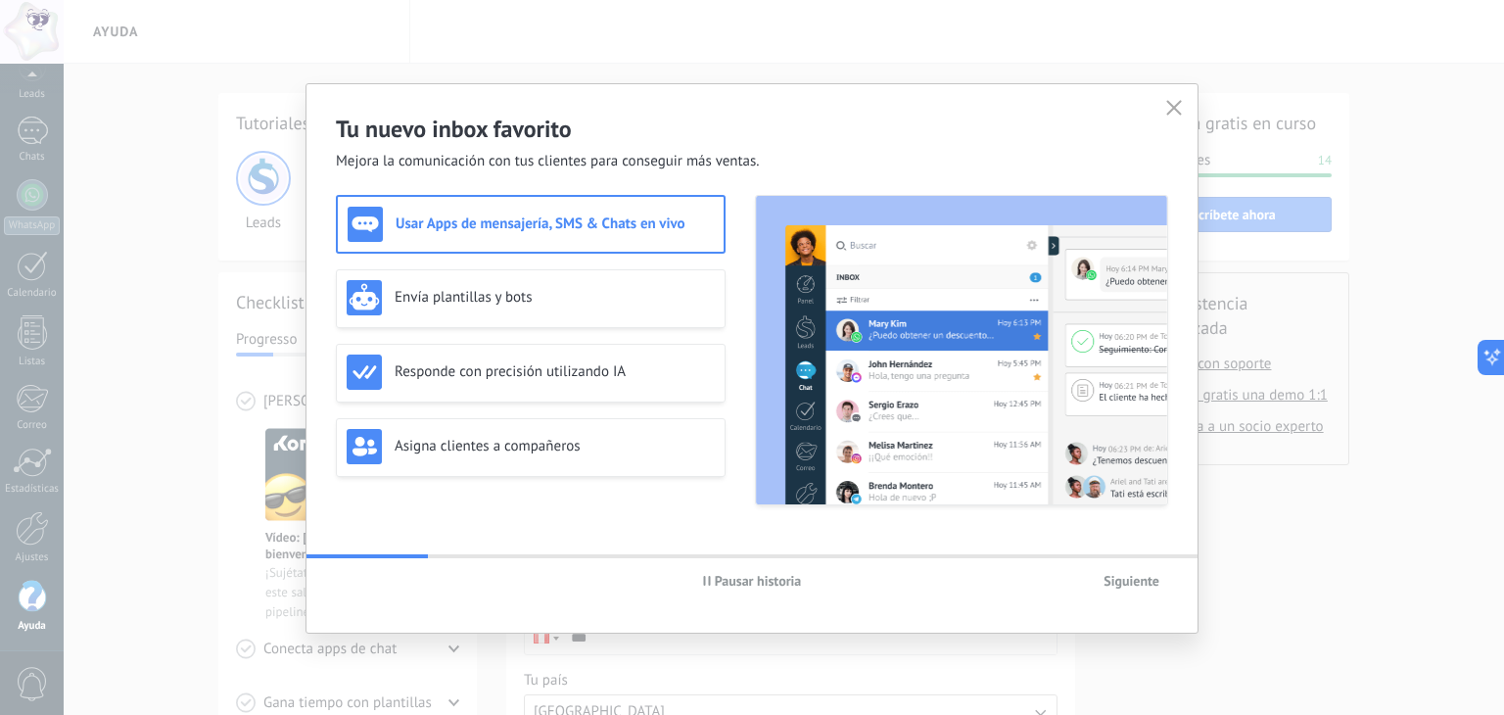
click at [513, 233] on div "Usar Apps de mensajería, SMS & Chats en vivo" at bounding box center [531, 224] width 366 height 35
click at [1136, 590] on button "Siguiente" at bounding box center [1130, 580] width 73 height 29
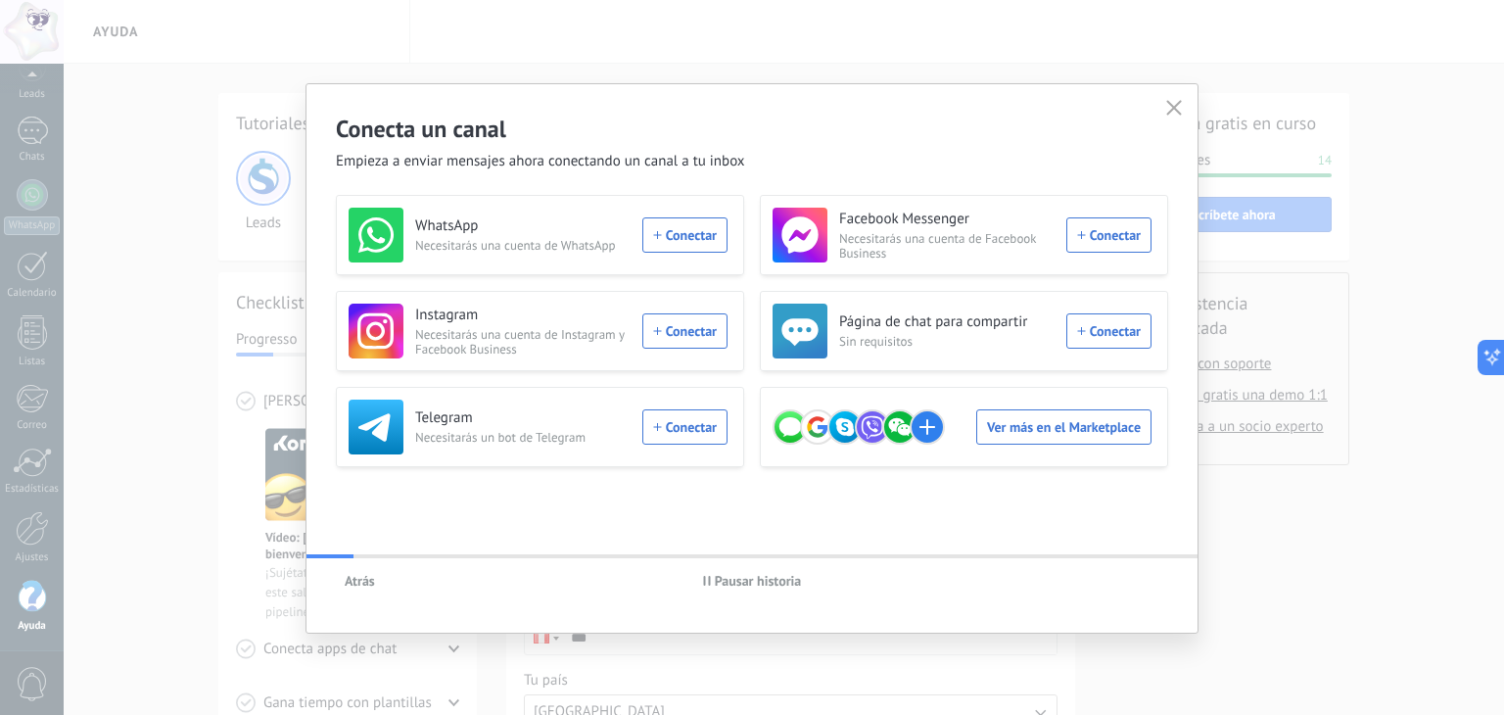
click at [1136, 585] on div "Atrás Pausar historia" at bounding box center [751, 580] width 891 height 45
click at [683, 223] on div "WhatsApp Necesitarás una cuenta de WhatsApp Conectar" at bounding box center [537, 235] width 379 height 55
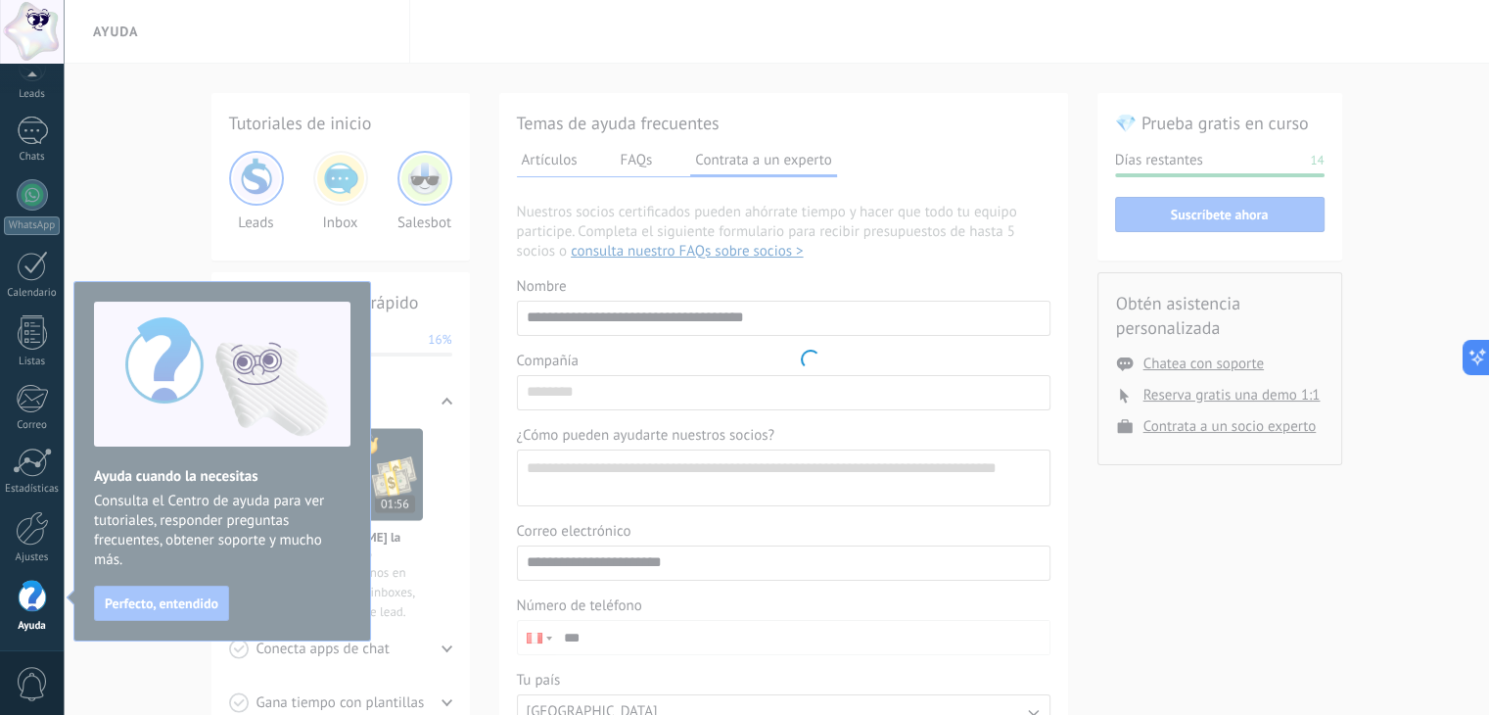
click at [144, 600] on body ".abccls-1,.abccls-2{fill-rule:evenodd}.abccls-2{fill:#fff} .abfcls-1{fill:none}…" at bounding box center [744, 357] width 1489 height 715
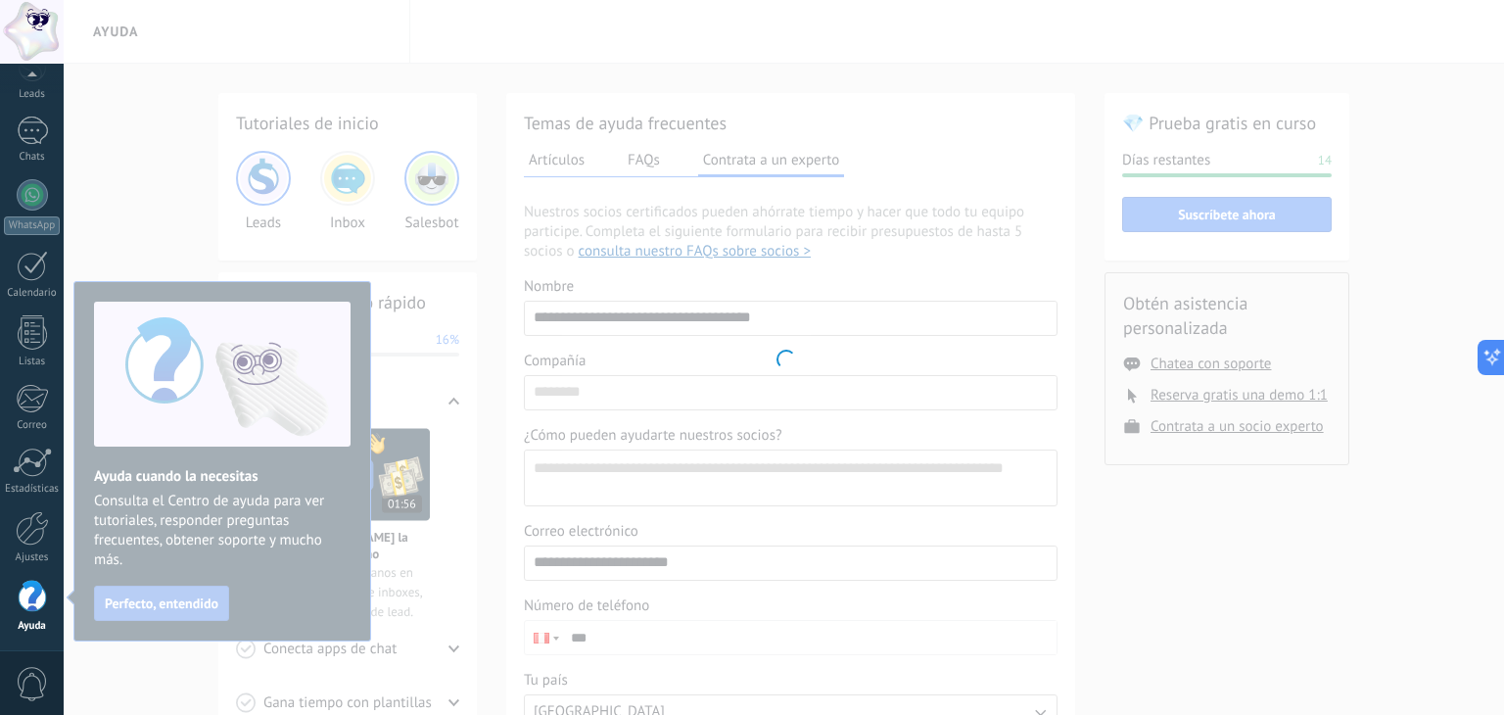
click at [145, 600] on div at bounding box center [784, 357] width 1440 height 715
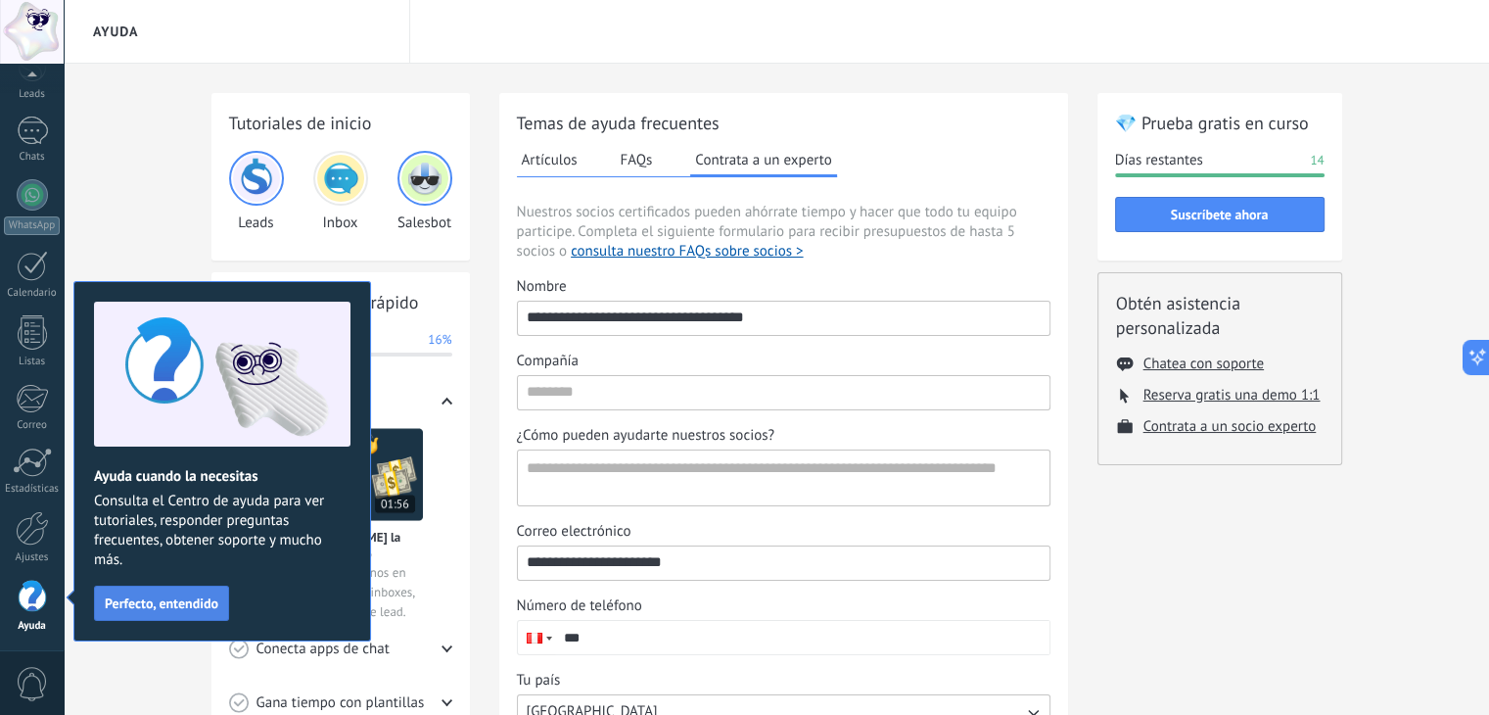
drag, startPoint x: 145, startPoint y: 580, endPoint x: 157, endPoint y: 611, distance: 32.5
click at [157, 611] on div "Ayuda cuando la necesitas Consulta el Centro de ayuda para ver tutoriales, resp…" at bounding box center [222, 461] width 298 height 360
click at [157, 611] on button "Perfecto, entendido" at bounding box center [161, 602] width 135 height 35
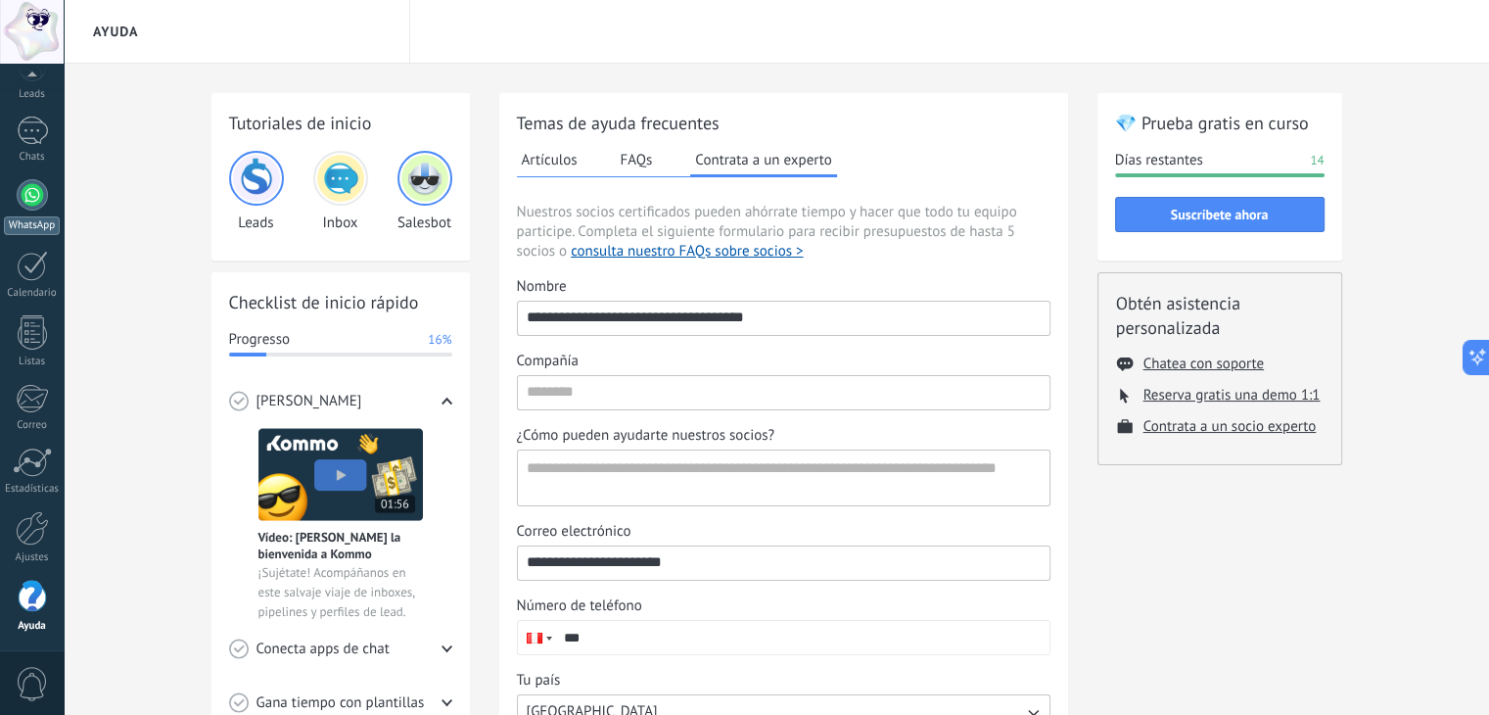
click at [49, 206] on link "WhatsApp" at bounding box center [32, 207] width 64 height 56
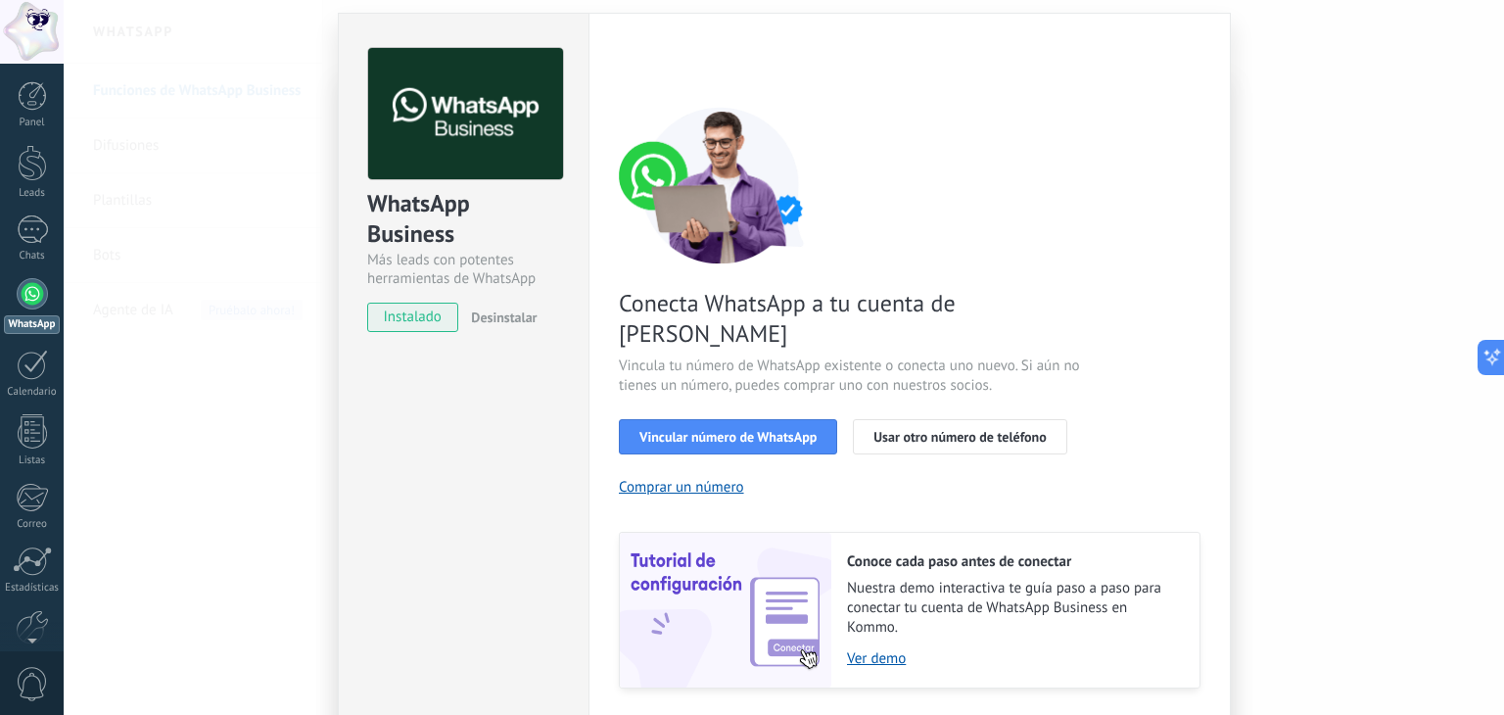
scroll to position [84, 0]
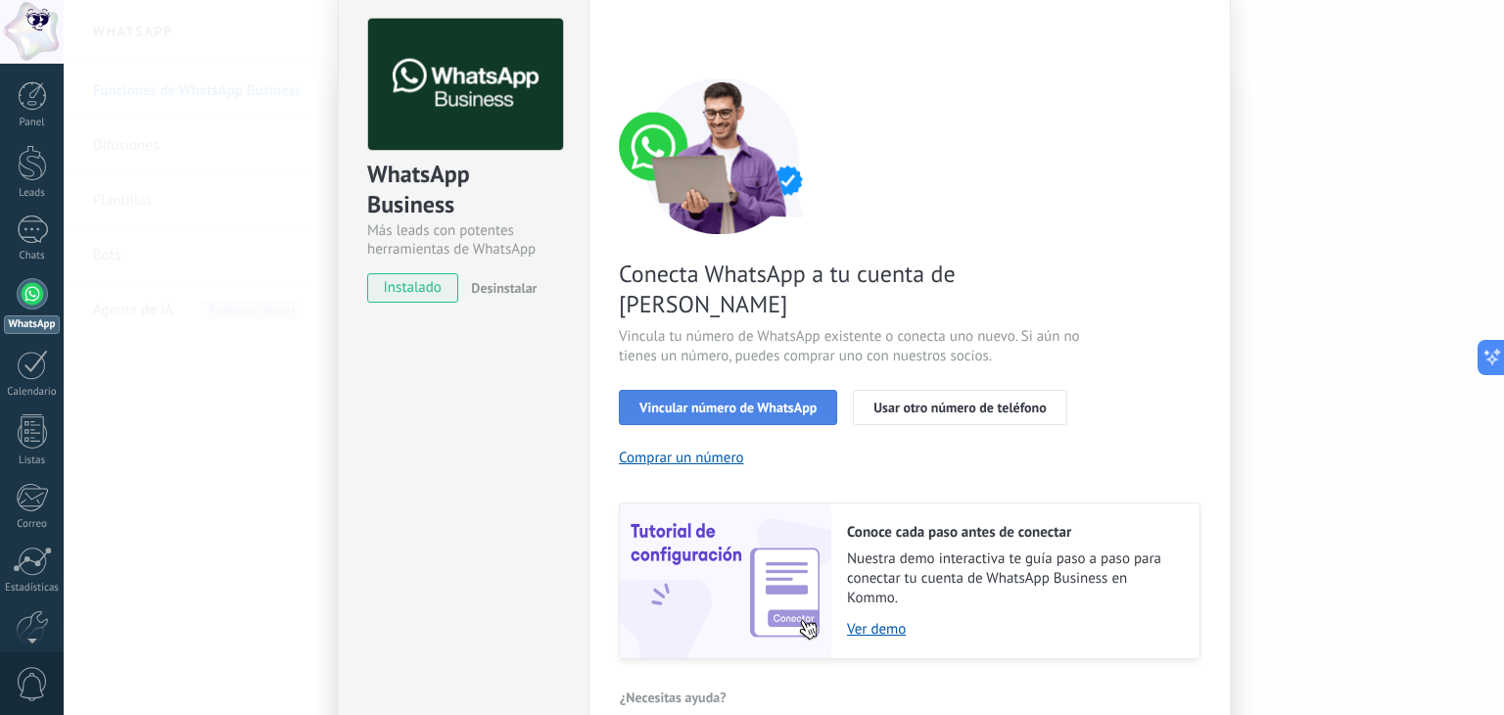
click at [756, 400] on span "Vincular número de WhatsApp" at bounding box center [727, 407] width 177 height 14
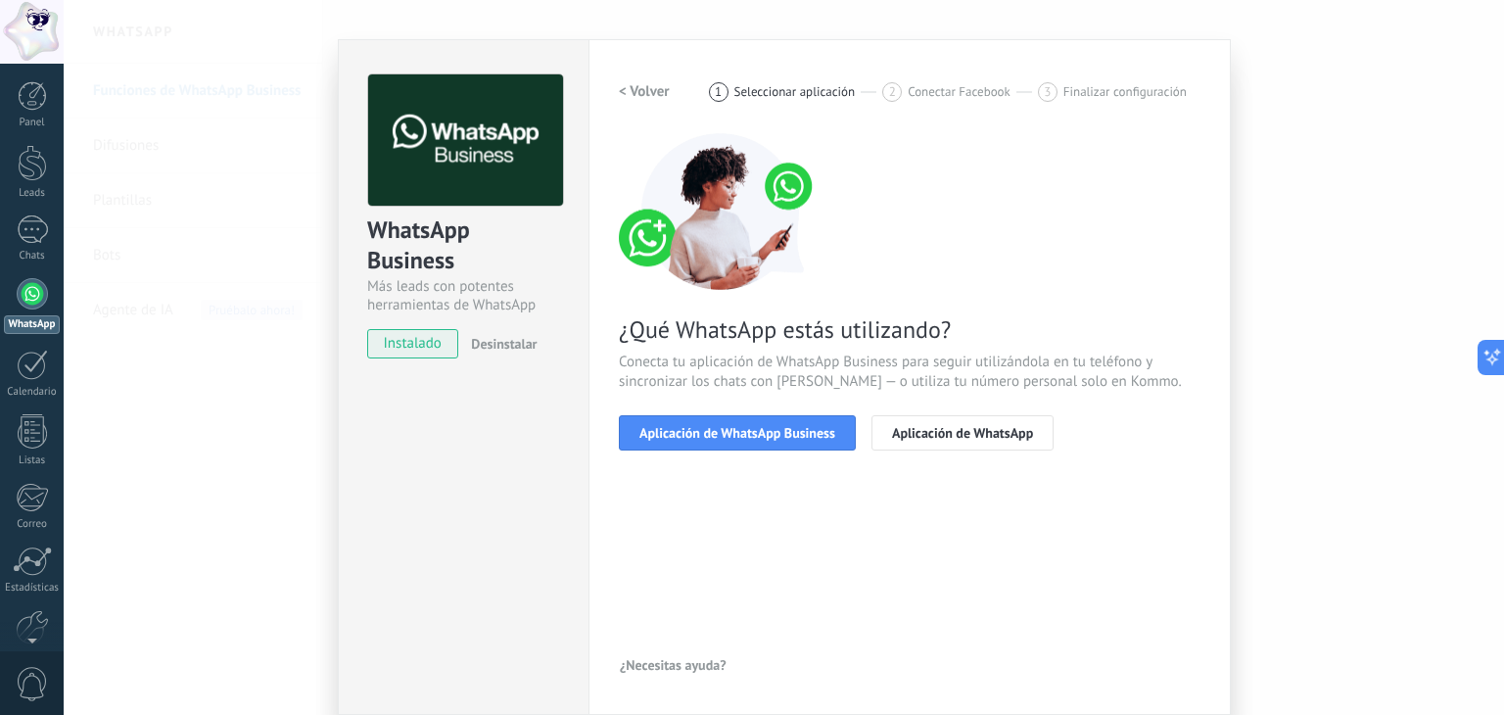
scroll to position [27, 0]
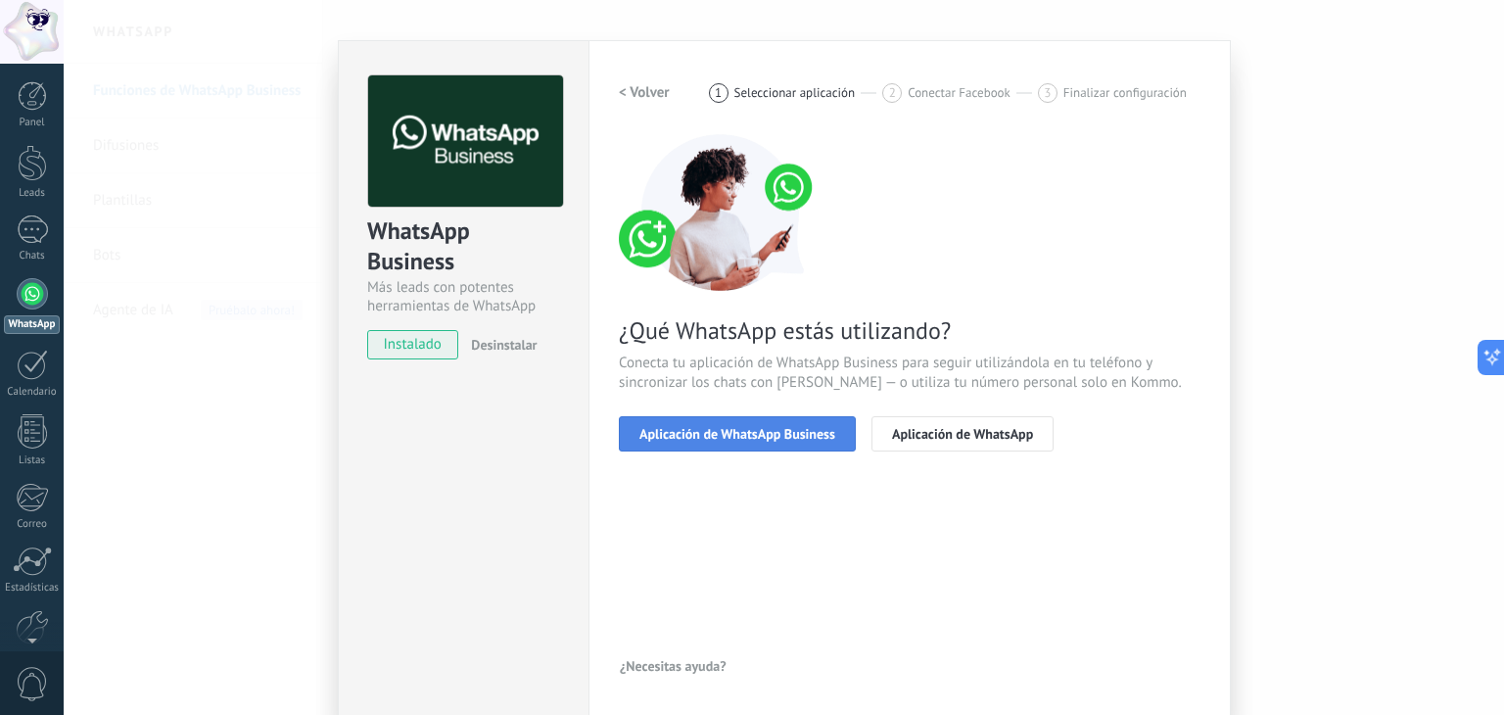
click at [799, 436] on span "Aplicación de WhatsApp Business" at bounding box center [737, 434] width 196 height 14
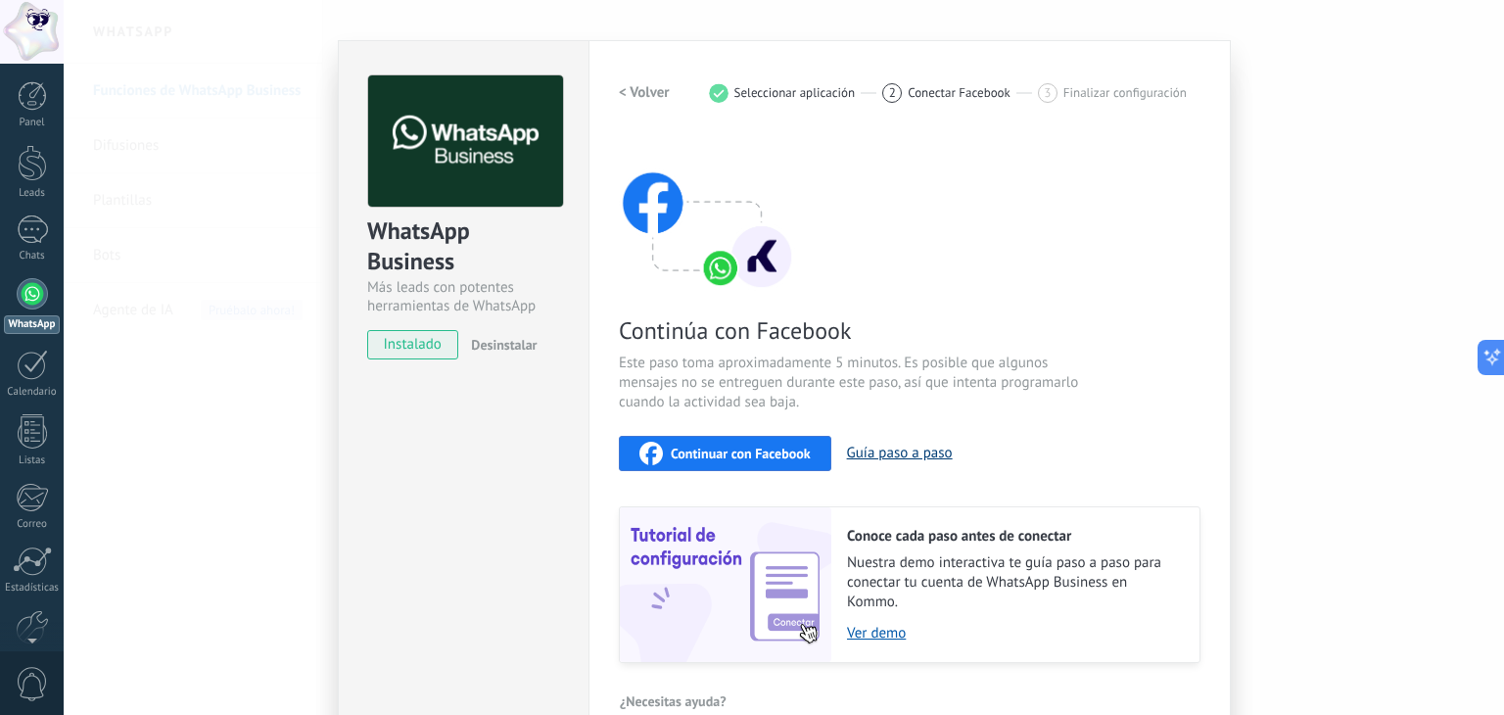
drag, startPoint x: 790, startPoint y: 450, endPoint x: 947, endPoint y: 455, distance: 156.7
click at [938, 460] on div "Continuar con Facebook Guía paso a paso" at bounding box center [909, 453] width 581 height 35
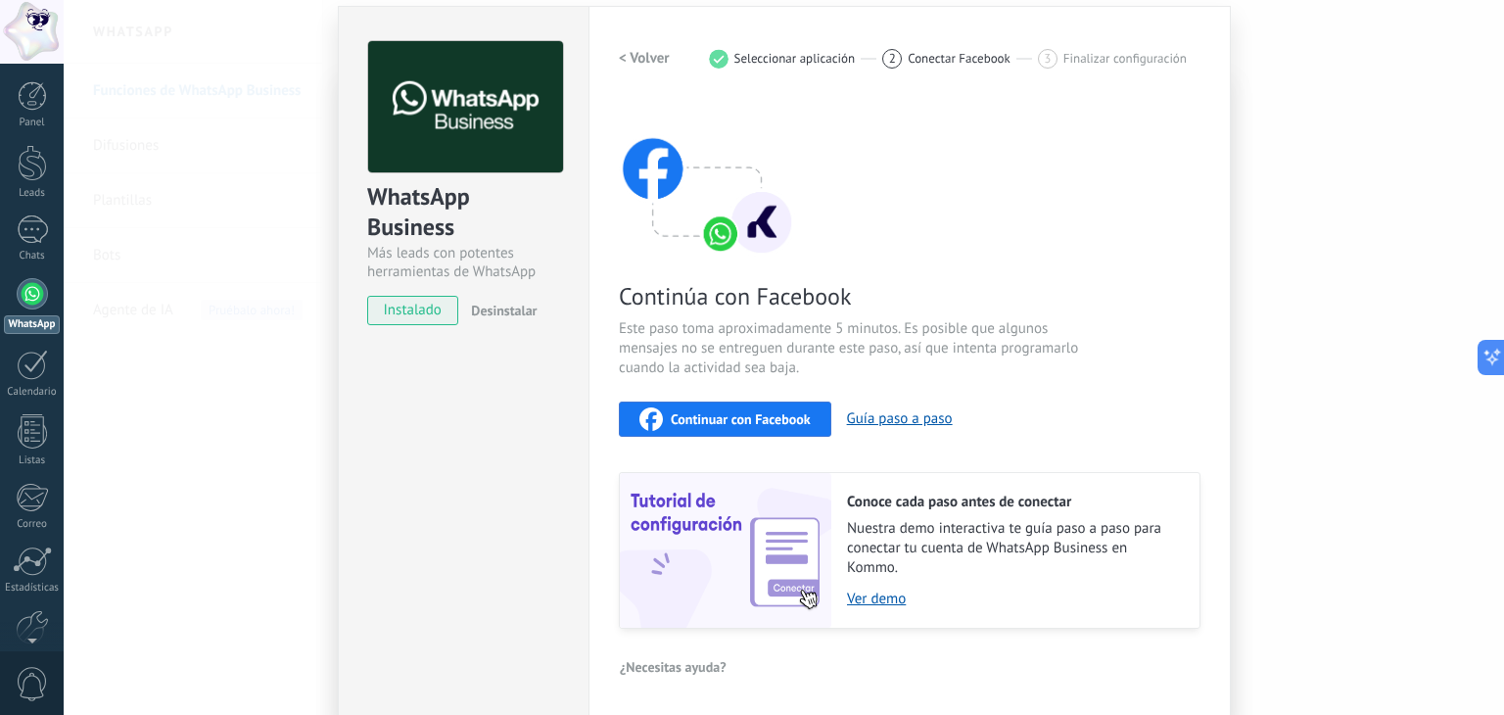
click at [497, 363] on span "Desinstalar" at bounding box center [504, 372] width 66 height 18
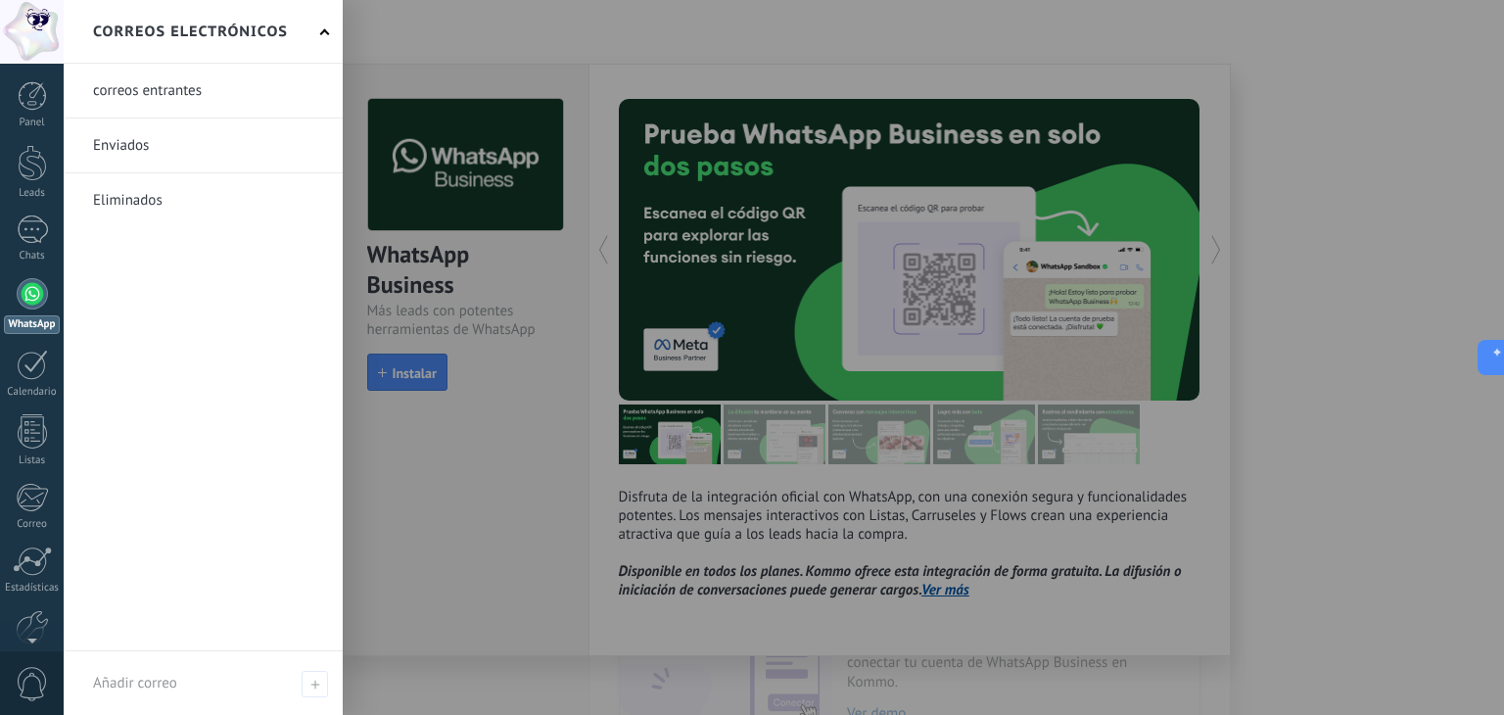
scroll to position [22, 0]
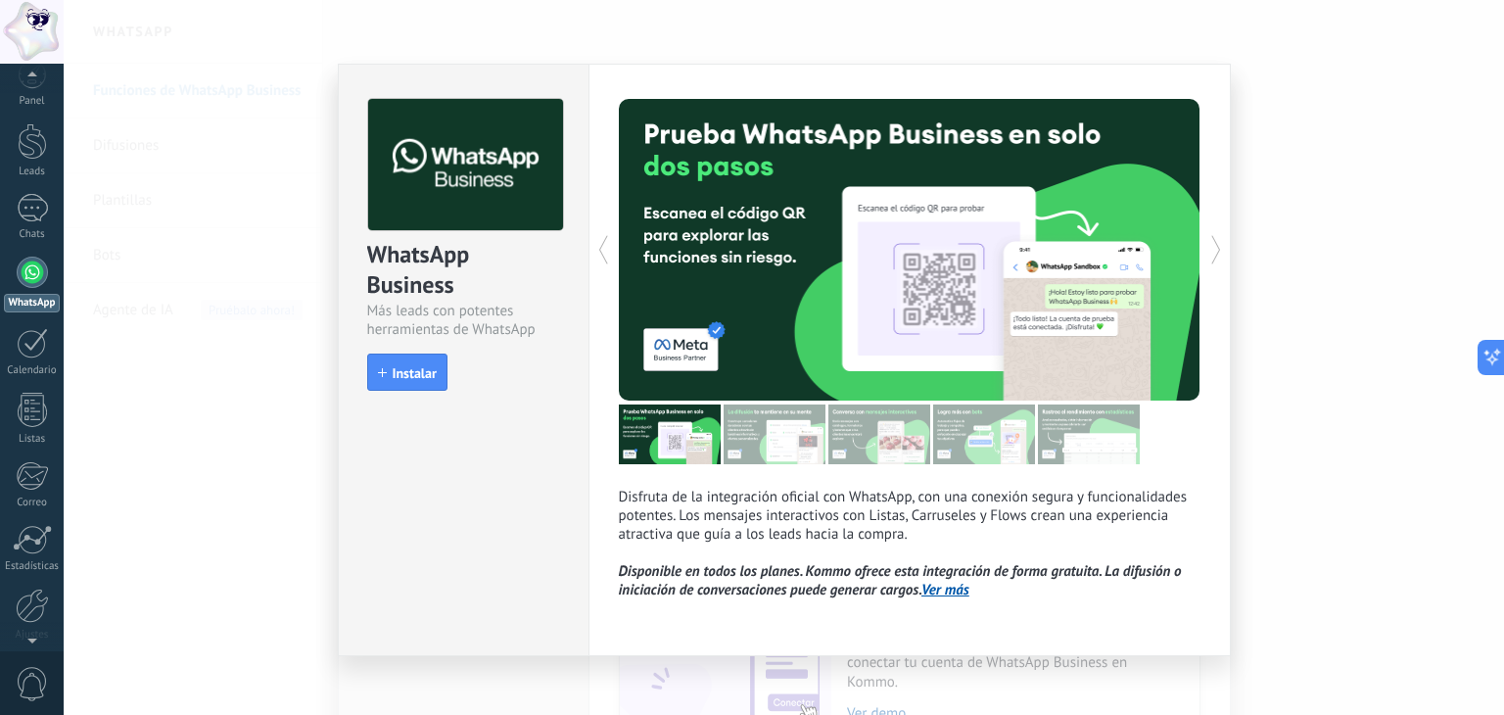
click at [50, 678] on div "0" at bounding box center [32, 682] width 64 height 65
click at [29, 57] on div at bounding box center [32, 32] width 64 height 64
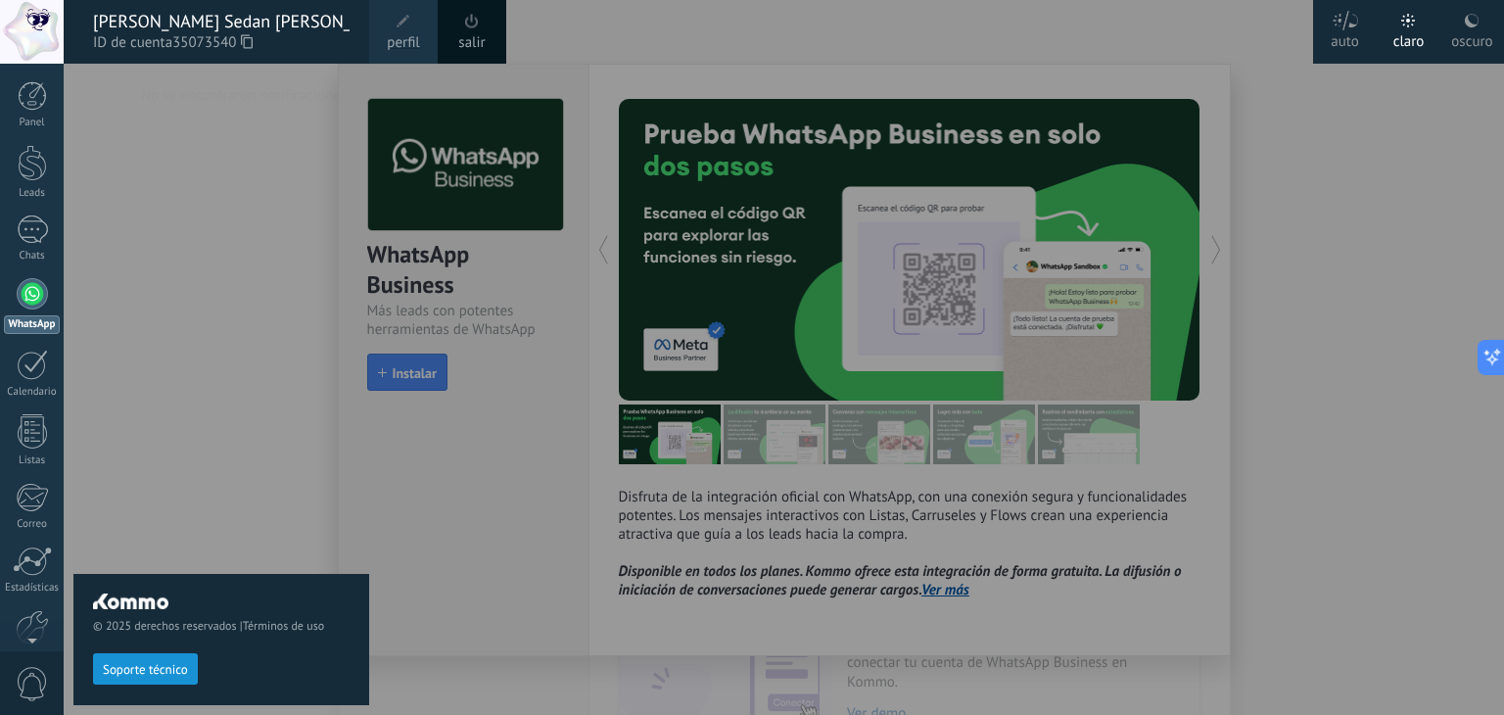
click at [460, 36] on link "salir" at bounding box center [471, 43] width 26 height 22
